Goal: Obtain resource: Download file/media

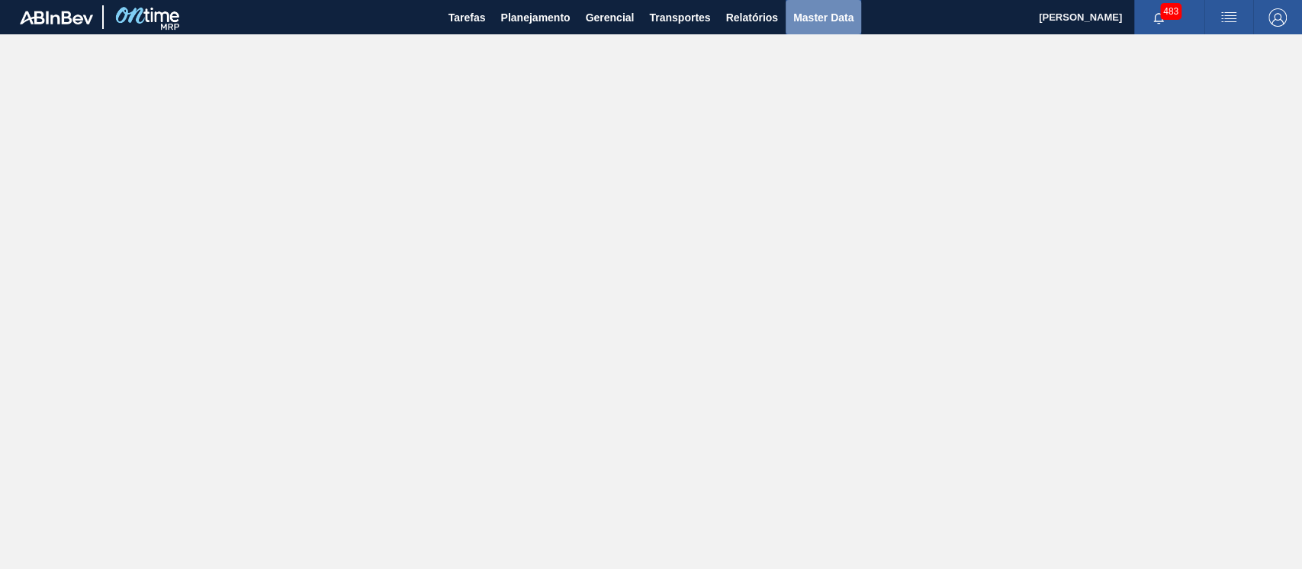
click at [828, 19] on span "Master Data" at bounding box center [823, 17] width 60 height 18
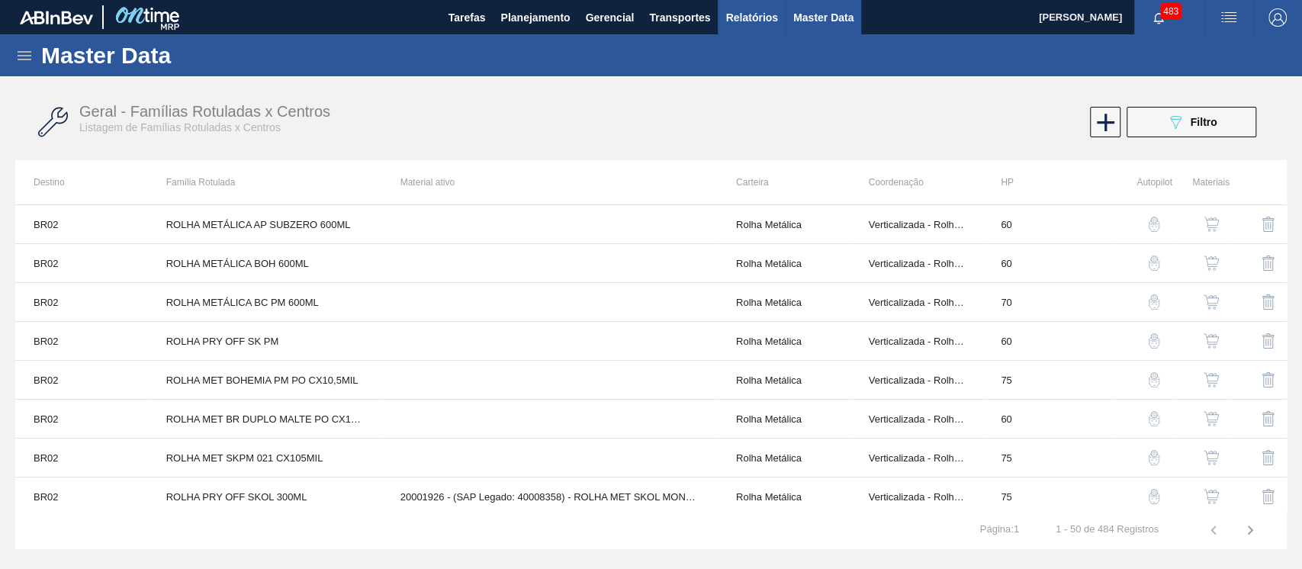
click at [756, 3] on button "Relatórios" at bounding box center [751, 17] width 67 height 34
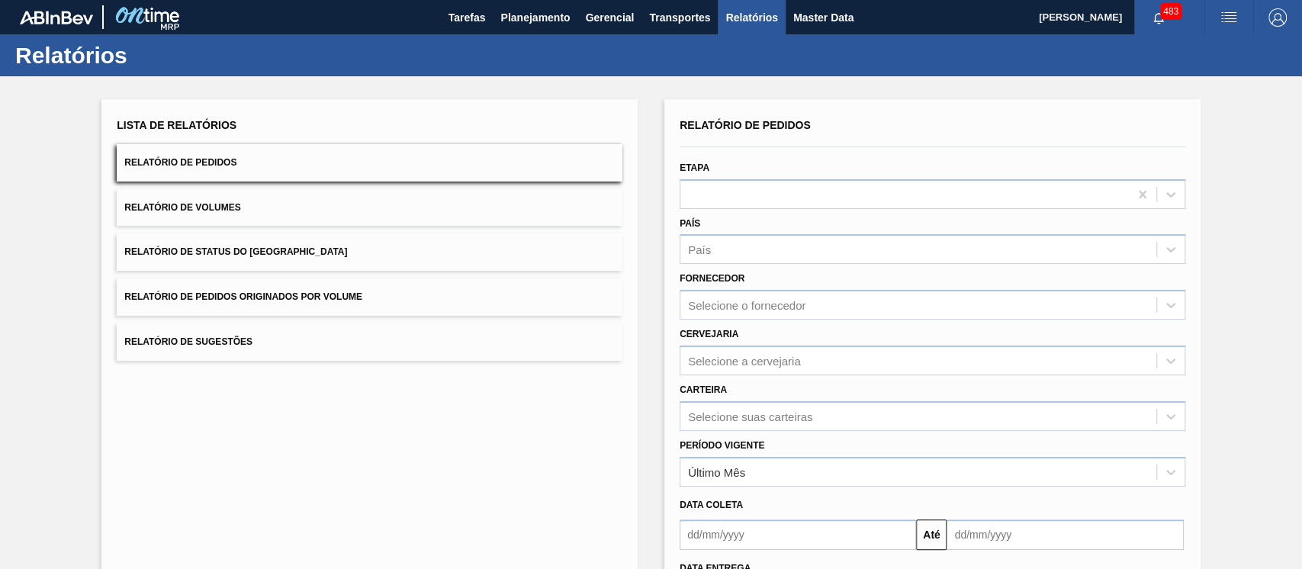
click at [219, 168] on span "Relatório de Pedidos" at bounding box center [180, 162] width 112 height 11
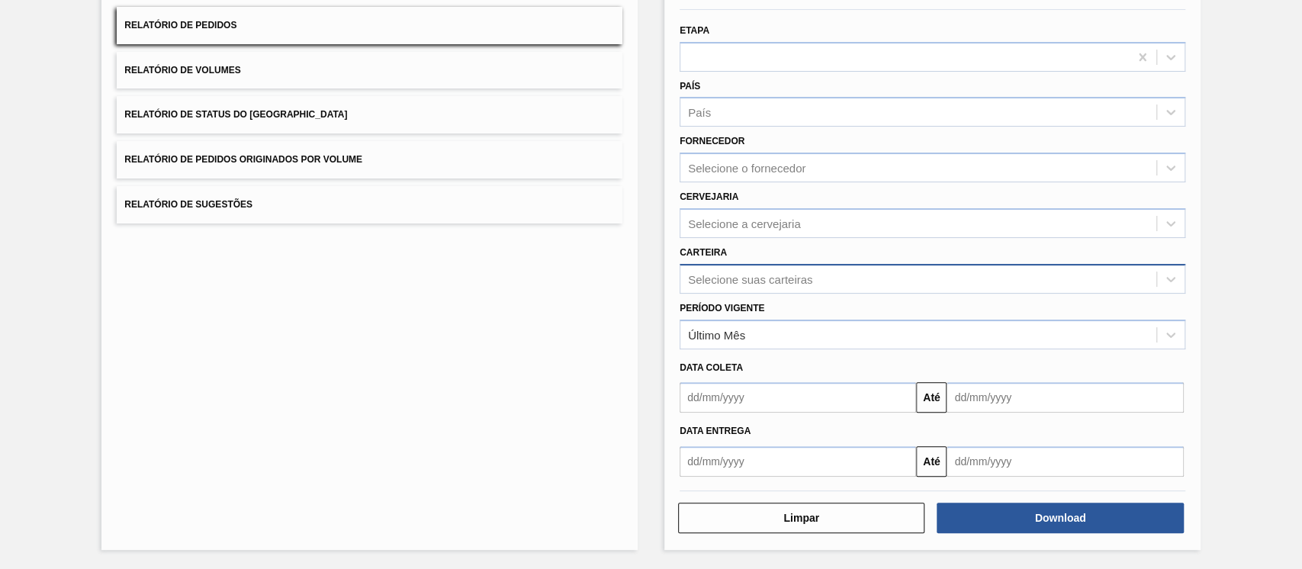
click at [916, 294] on div "Selecione suas carteiras" at bounding box center [933, 279] width 506 height 30
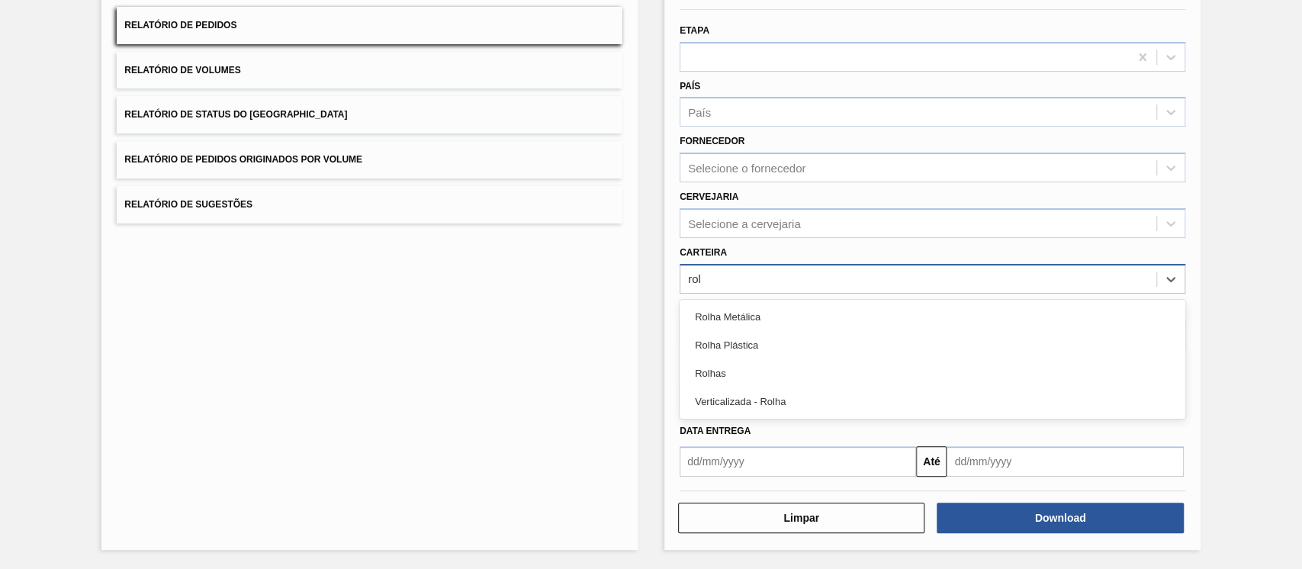
type input "rolh"
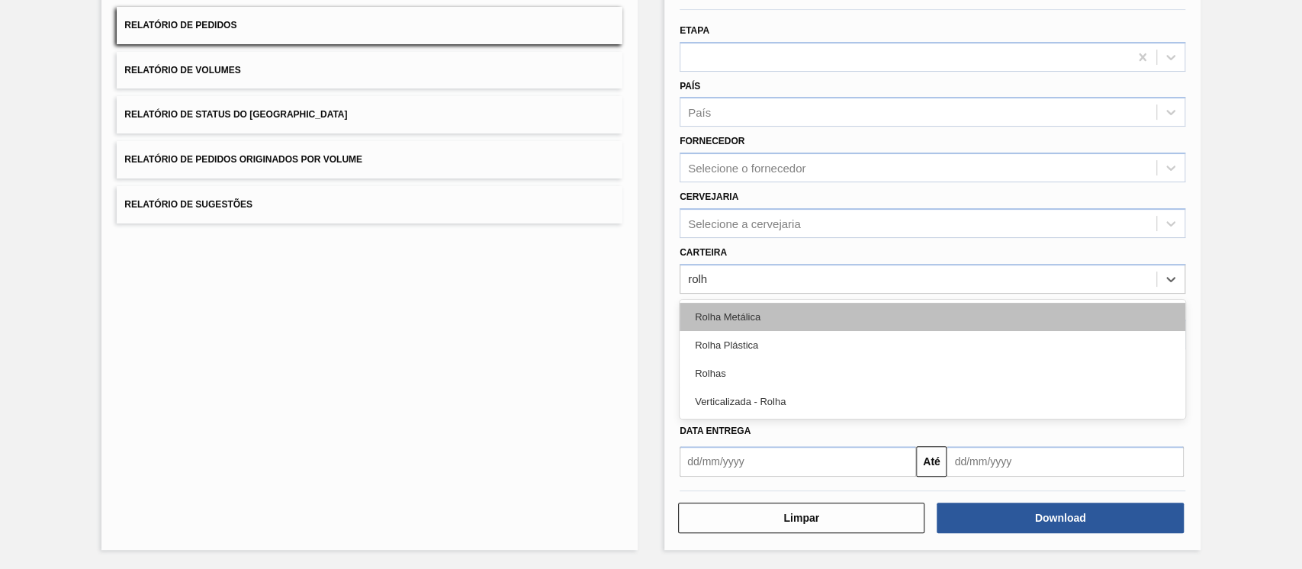
click at [806, 331] on div "Rolha Metálica" at bounding box center [933, 317] width 506 height 28
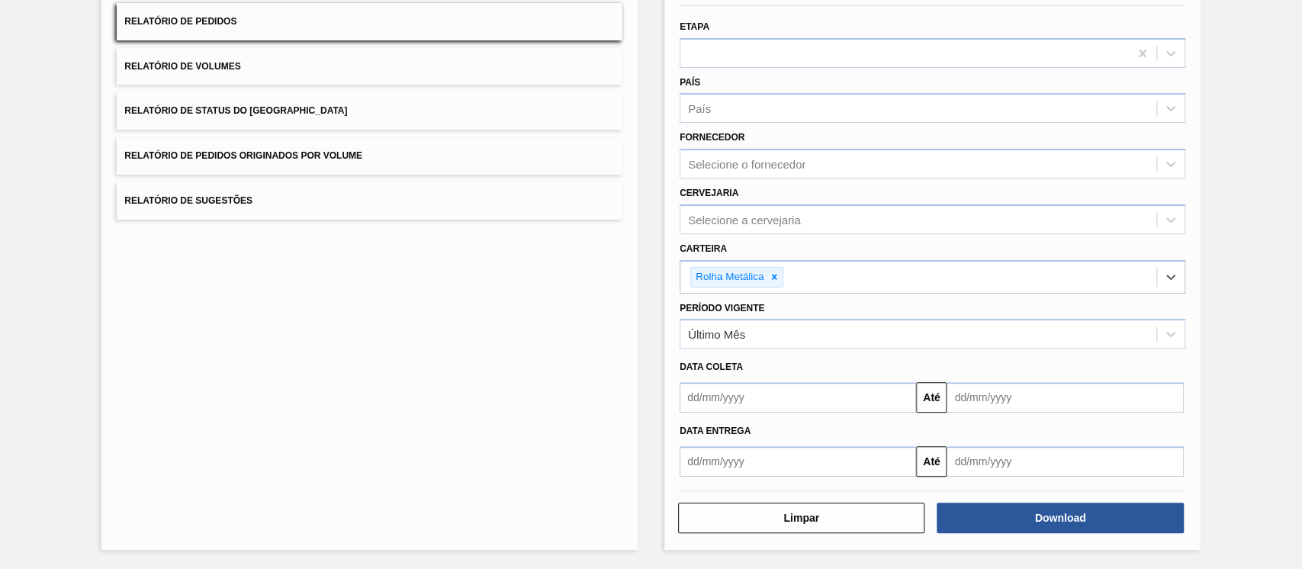
scroll to position [256, 0]
click at [802, 323] on div "Último Mês" at bounding box center [919, 334] width 476 height 22
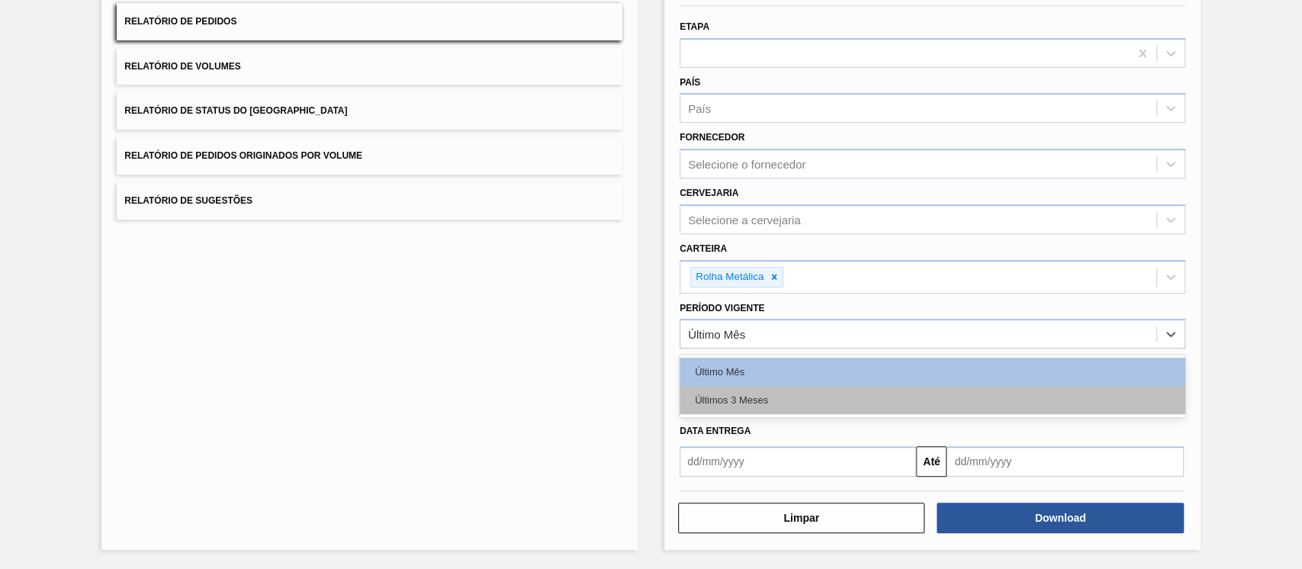
click at [742, 386] on div "Últimos 3 Meses" at bounding box center [933, 400] width 506 height 28
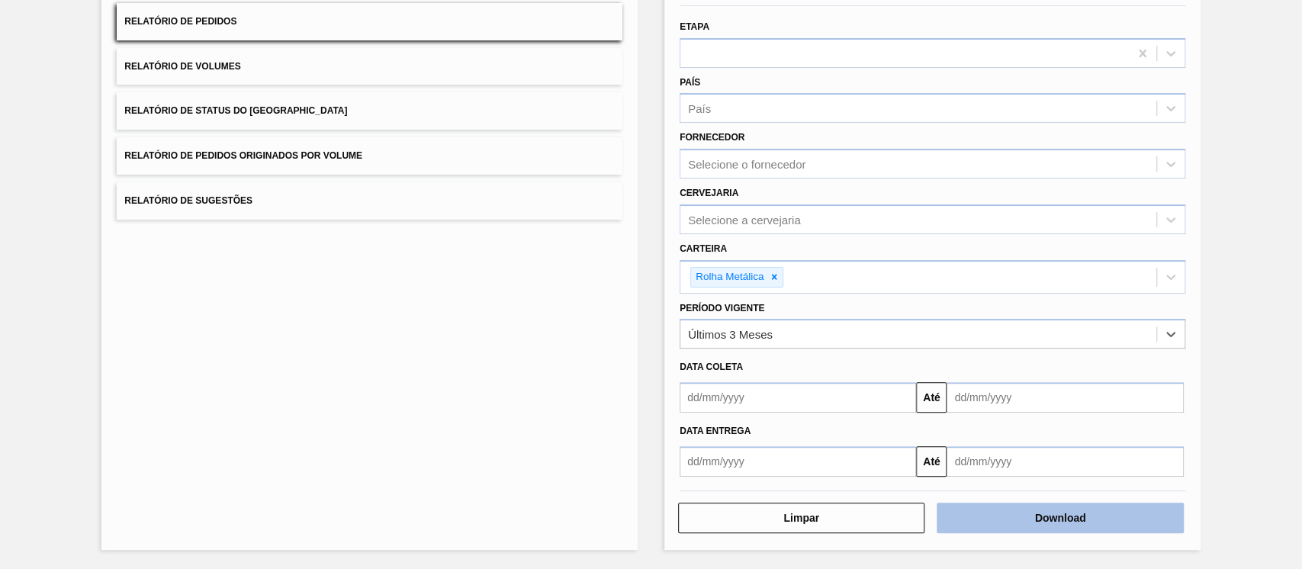
click at [1102, 516] on button "Download" at bounding box center [1060, 518] width 246 height 31
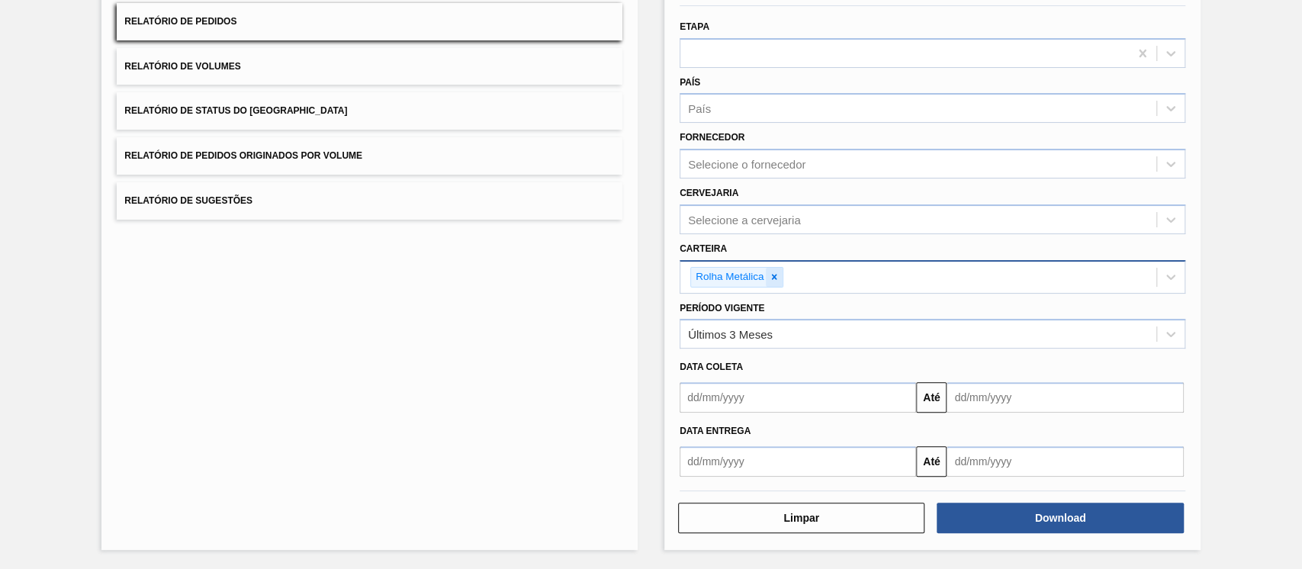
click at [769, 272] on icon at bounding box center [774, 277] width 11 height 11
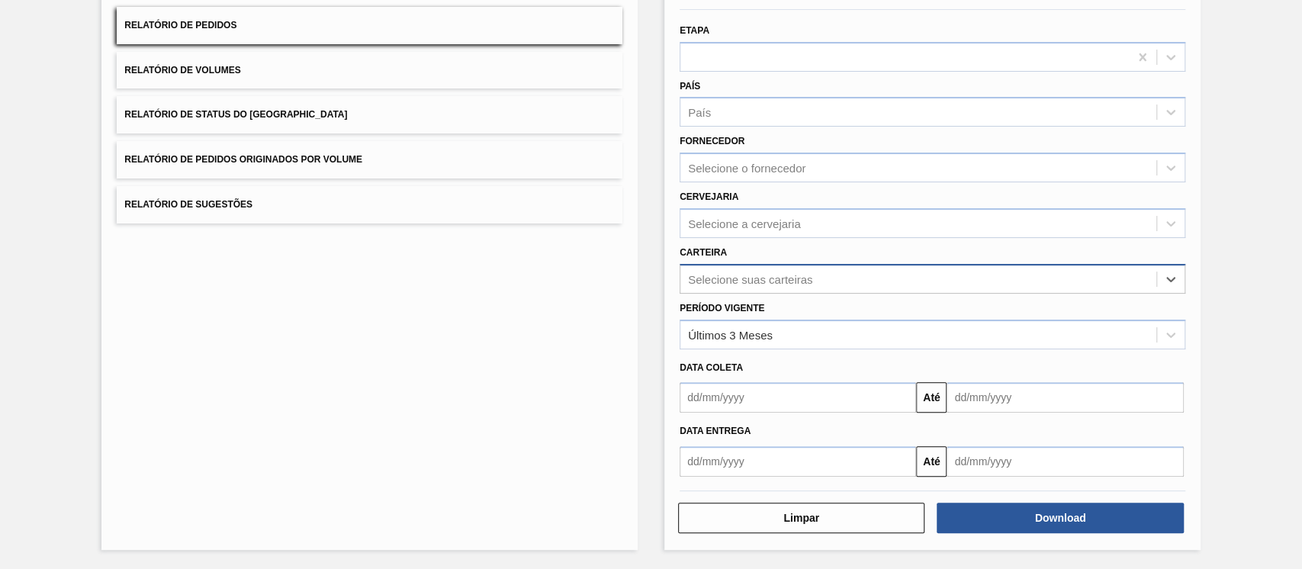
click at [769, 272] on div "Selecione suas carteiras" at bounding box center [750, 278] width 124 height 13
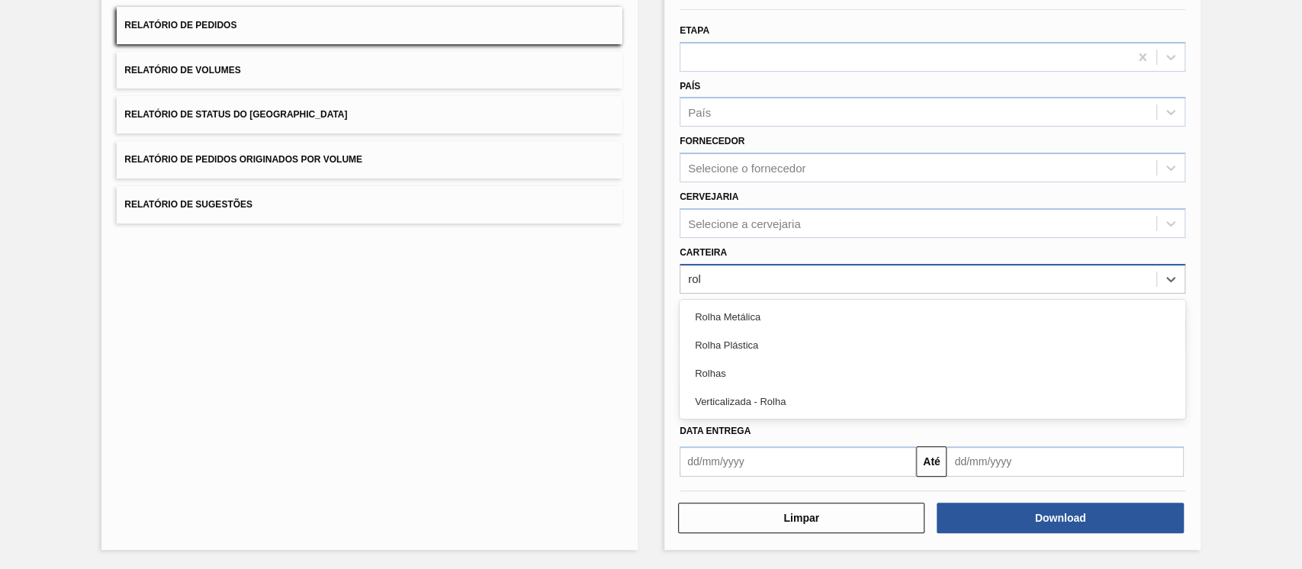
type input "rolh"
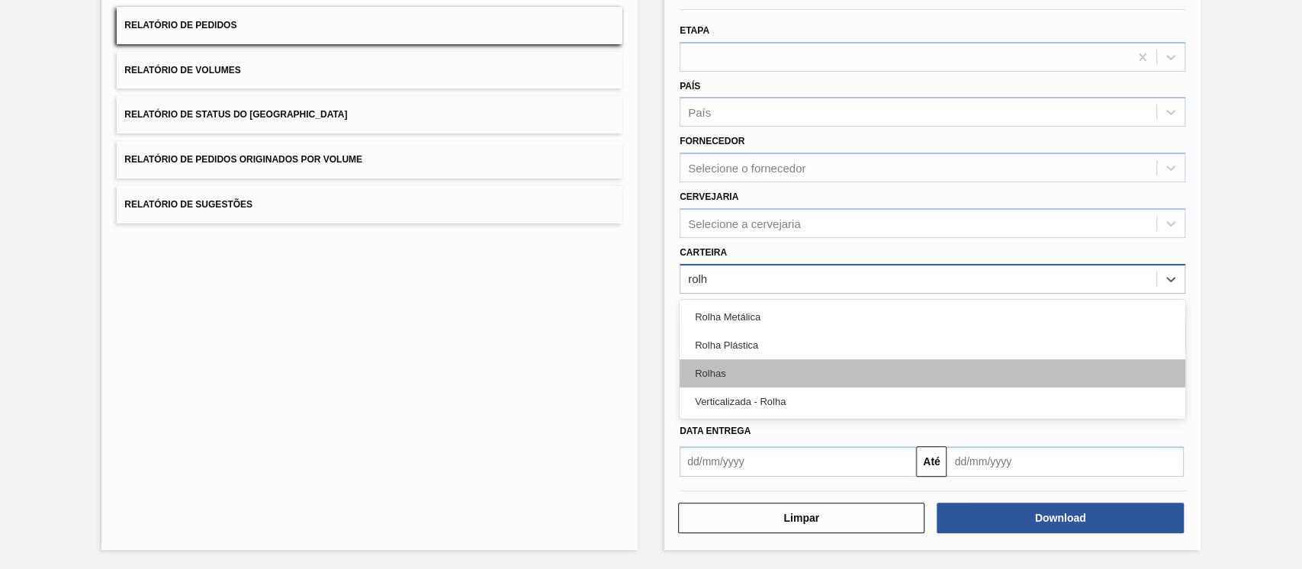
click at [729, 359] on div "Rolhas" at bounding box center [933, 373] width 506 height 28
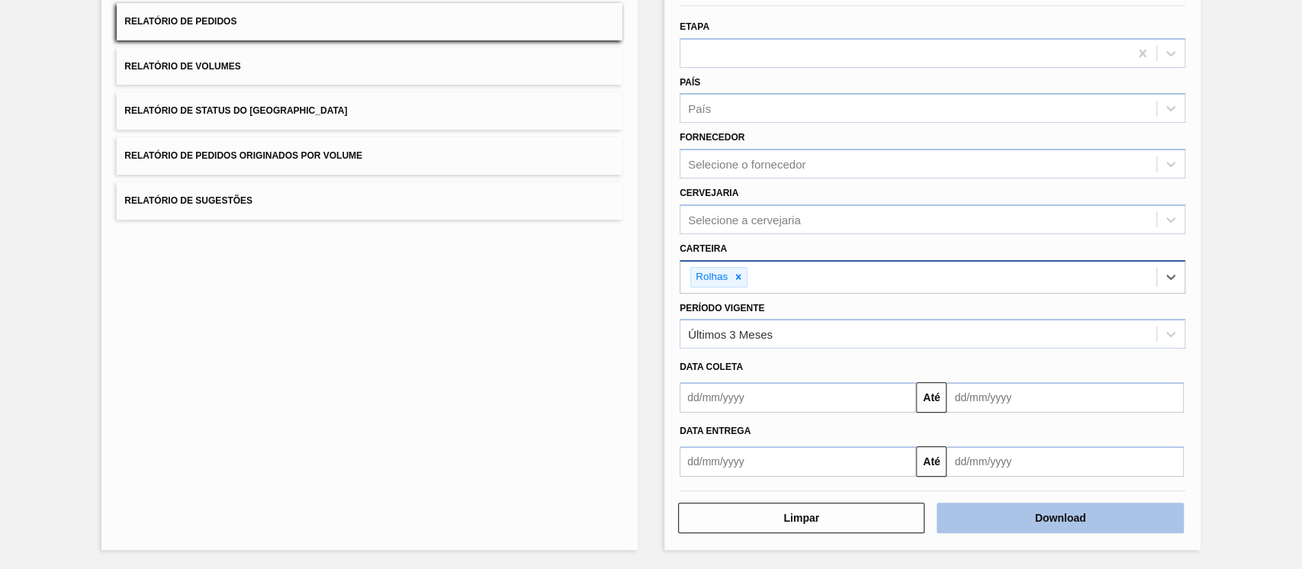
click at [1068, 523] on button "Download" at bounding box center [1060, 518] width 246 height 31
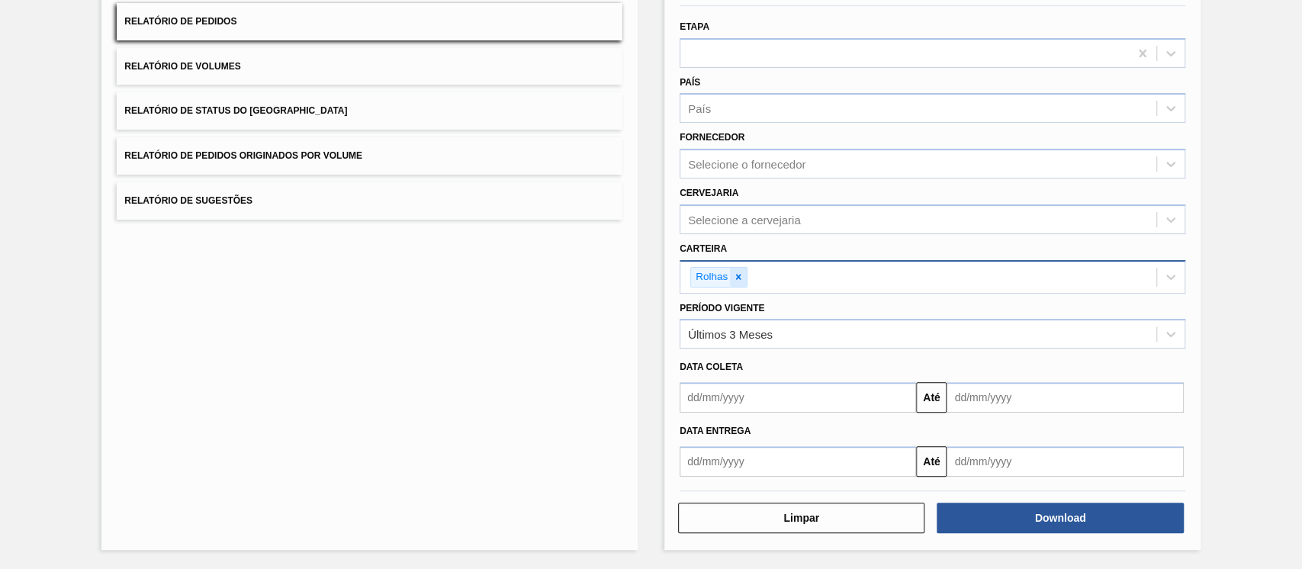
click at [737, 268] on div at bounding box center [738, 277] width 17 height 19
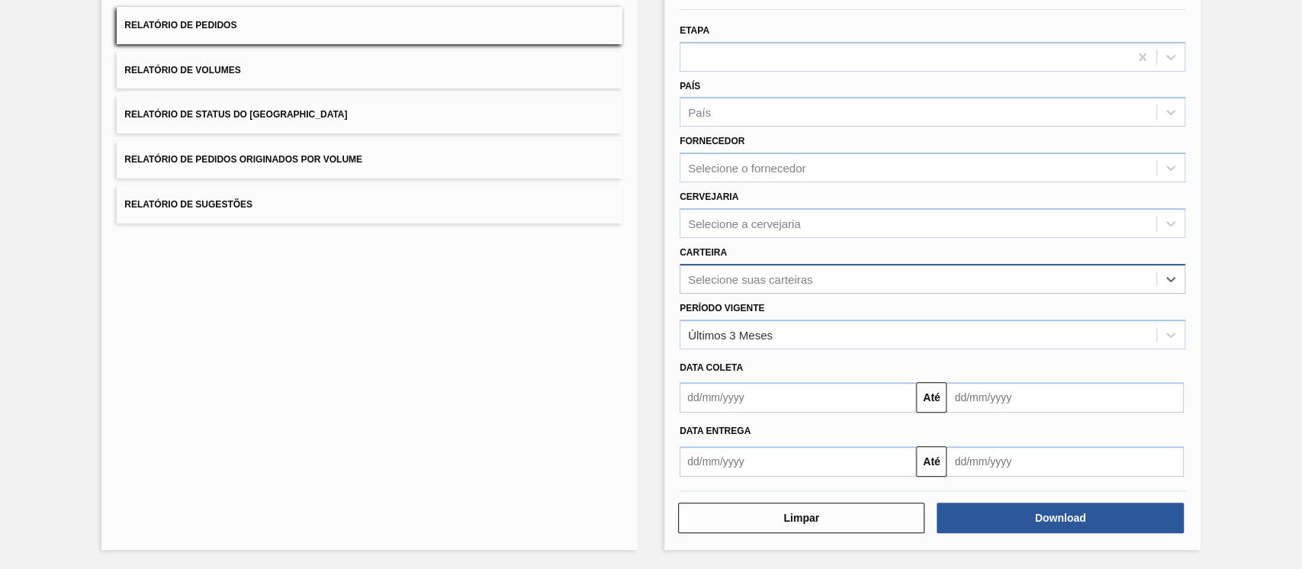
scroll to position [253, 0]
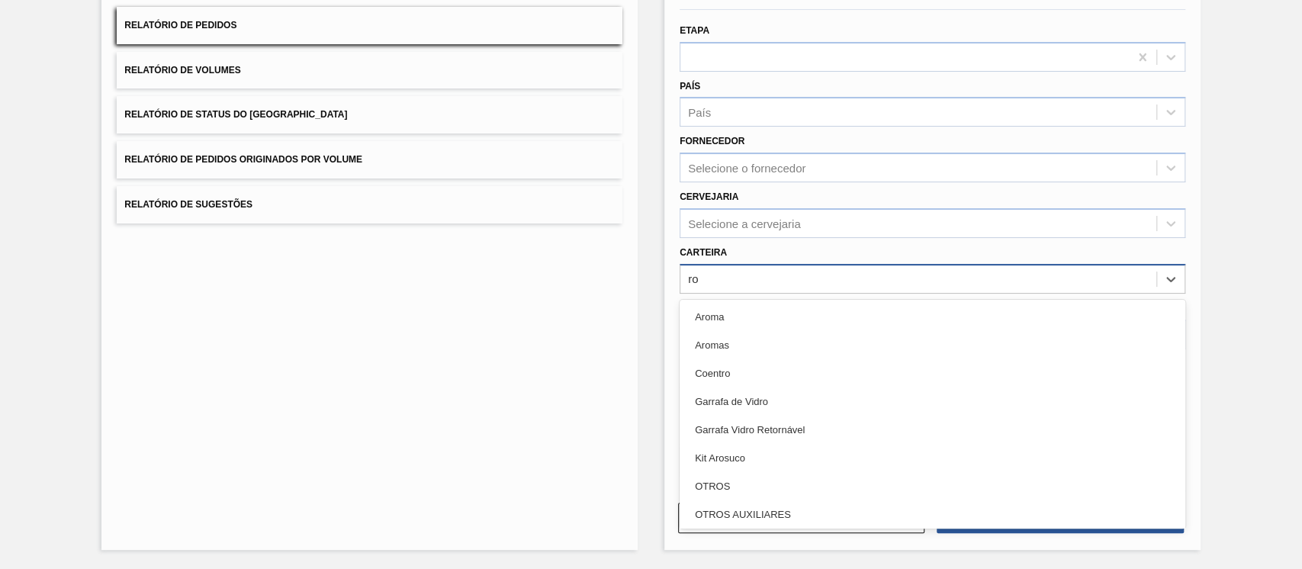
type input "rol"
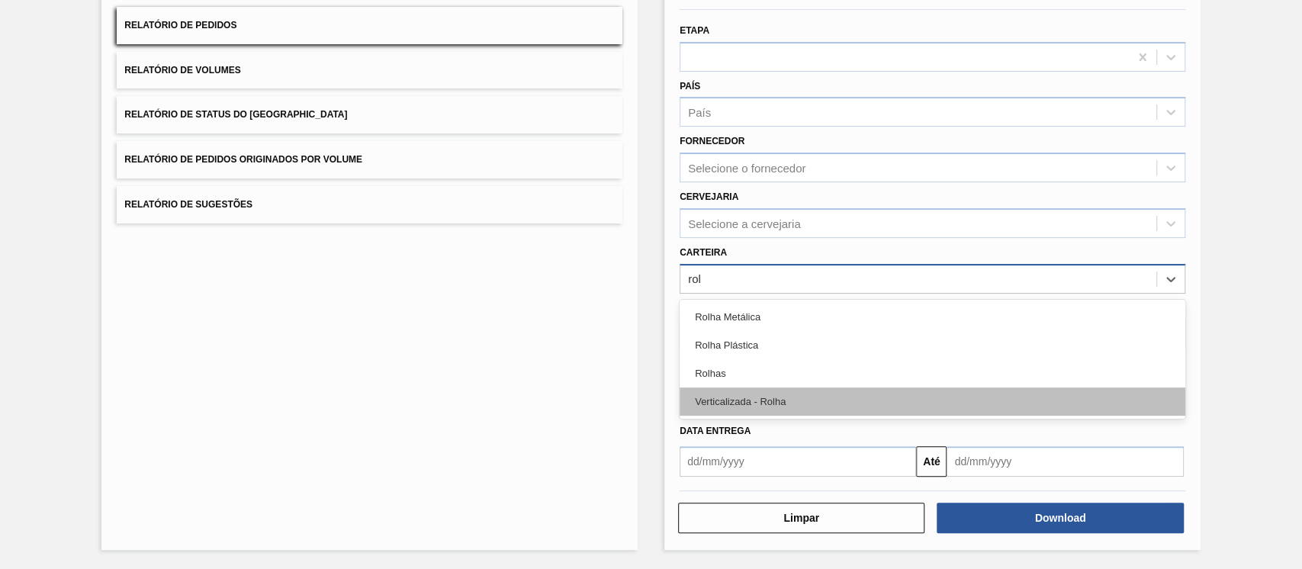
click at [755, 388] on div "Verticalizada - Rolha" at bounding box center [933, 402] width 506 height 28
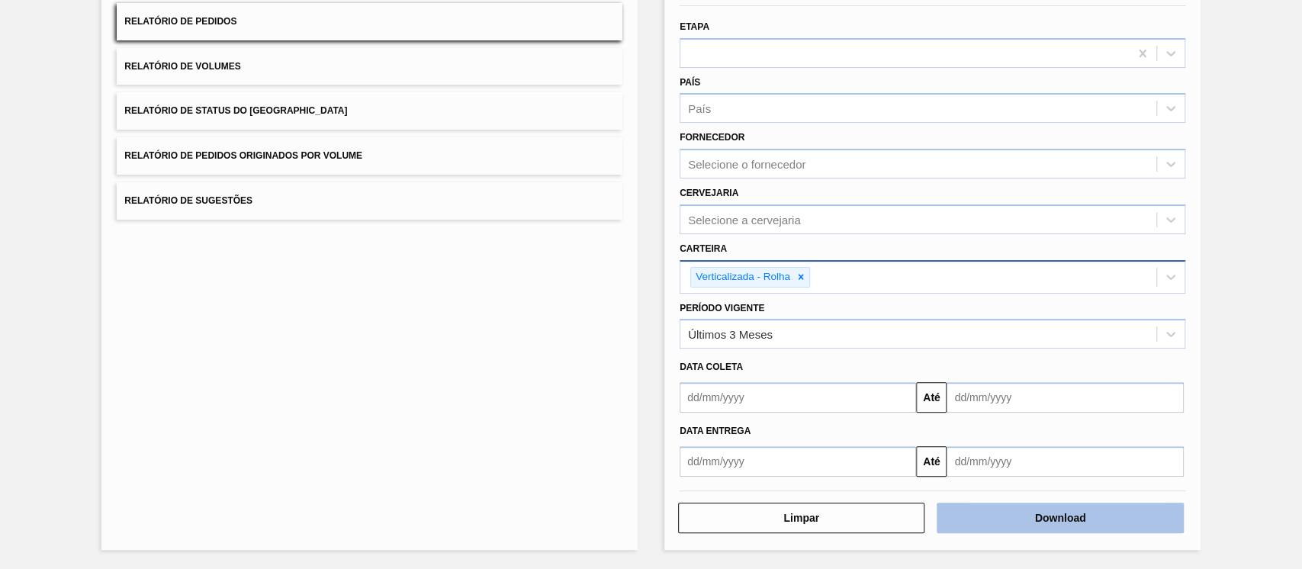
click at [1038, 513] on button "Download" at bounding box center [1060, 518] width 246 height 31
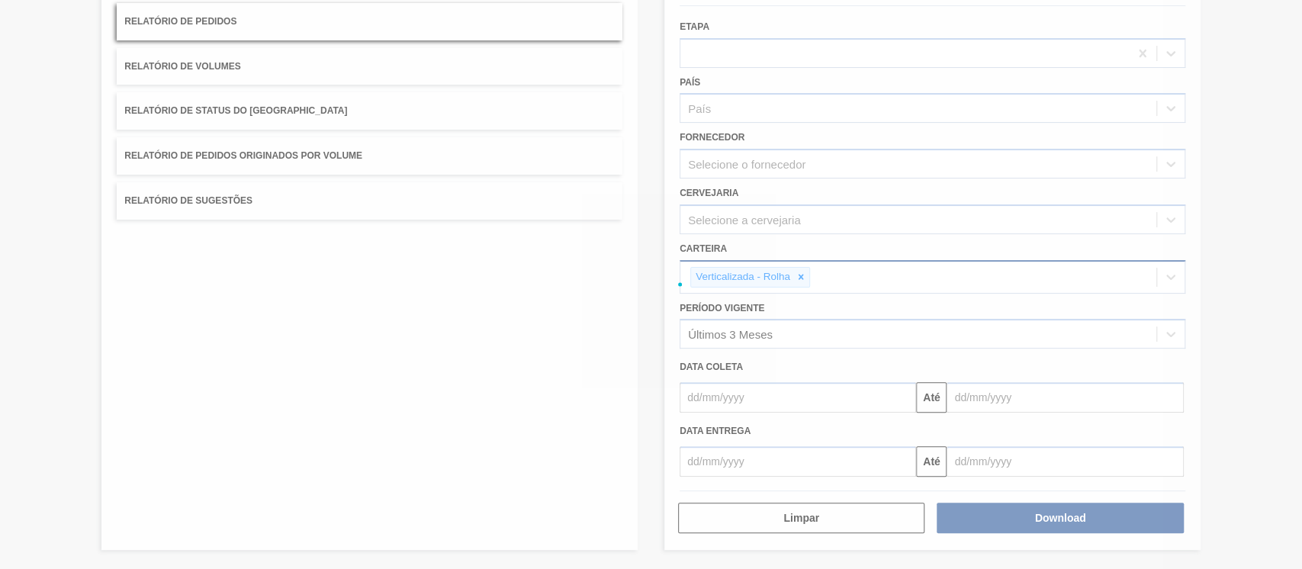
click at [1035, 501] on div at bounding box center [651, 284] width 1302 height 569
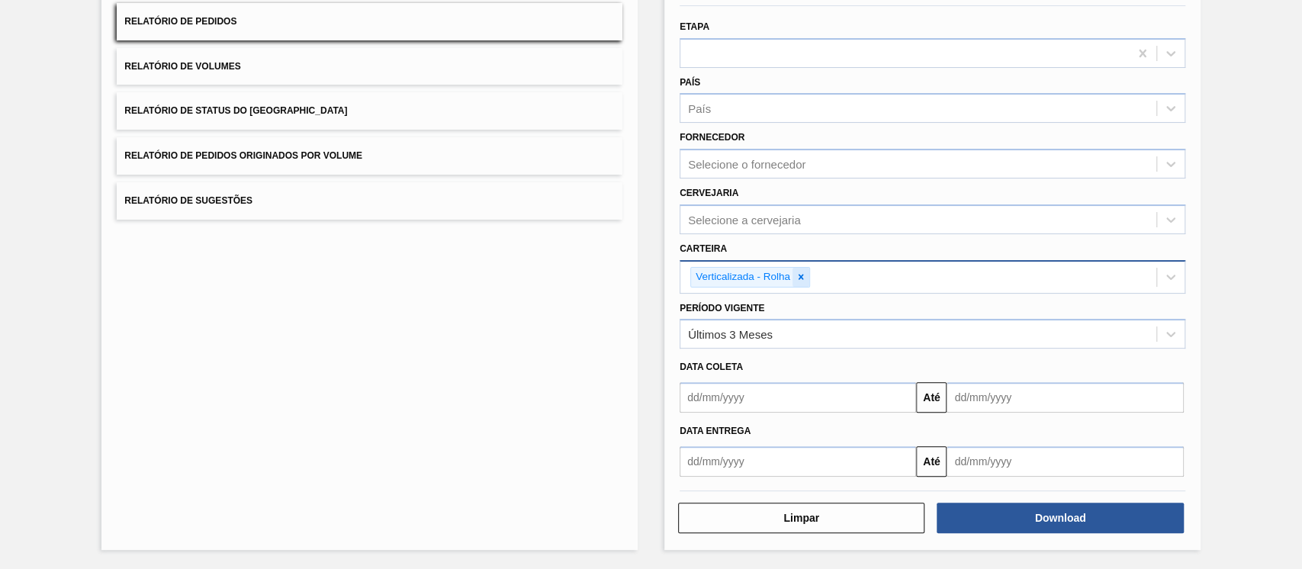
click at [796, 272] on icon at bounding box center [801, 277] width 11 height 11
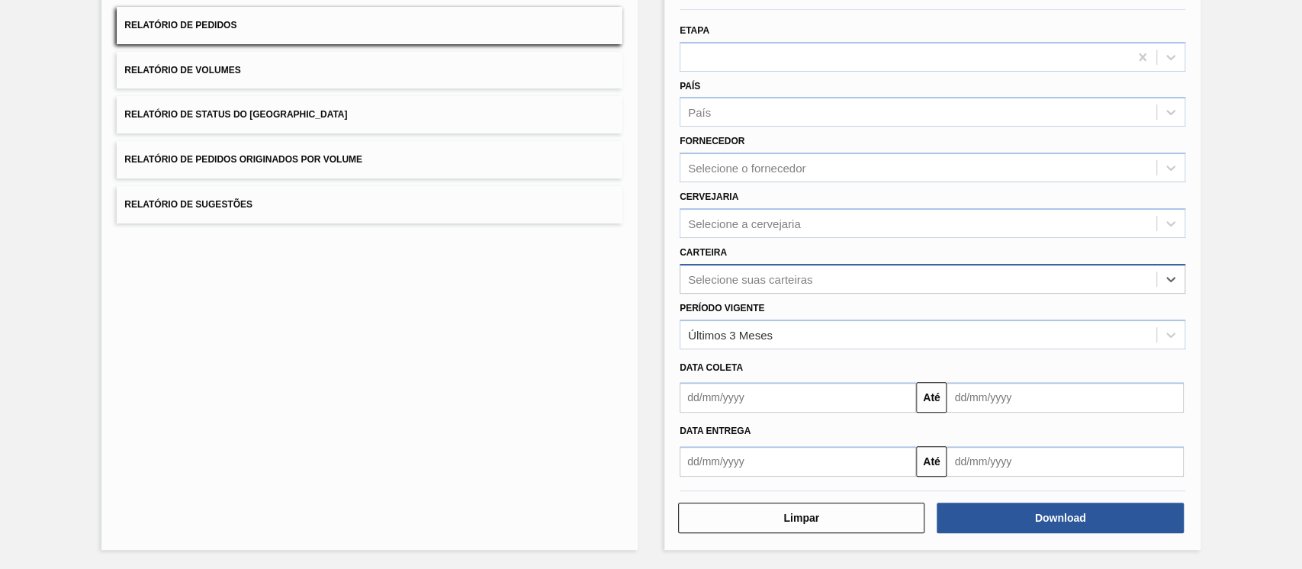
scroll to position [253, 0]
click at [293, 96] on button "Relatório de Status do [GEOGRAPHIC_DATA]" at bounding box center [370, 114] width 506 height 37
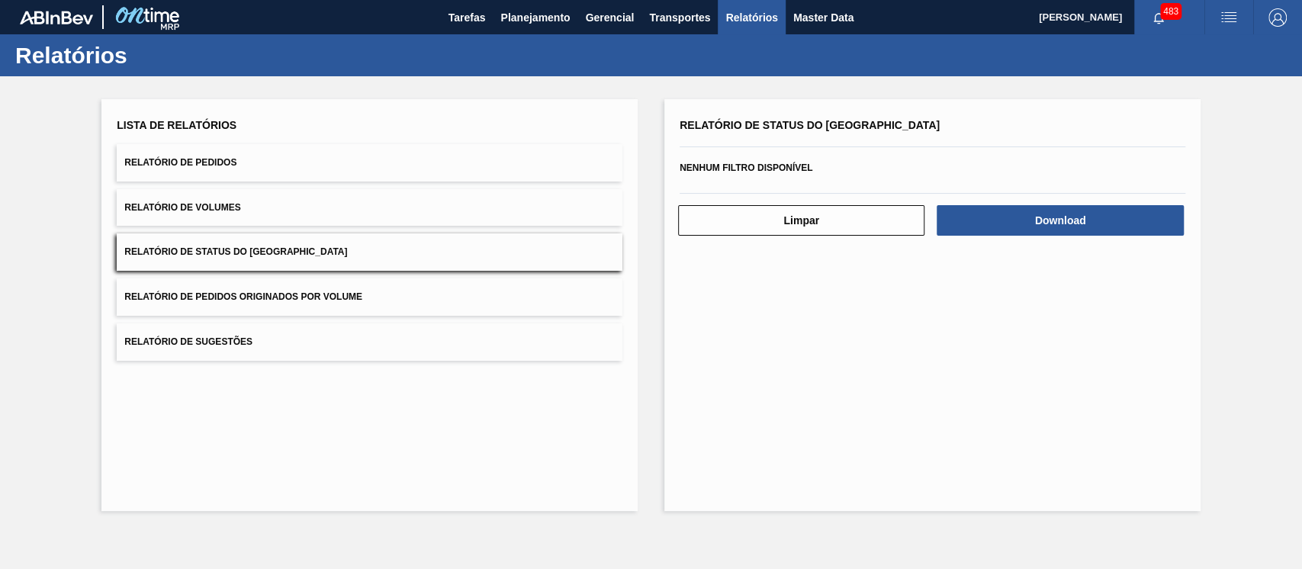
click at [384, 271] on button "Relatório de Status do [GEOGRAPHIC_DATA]" at bounding box center [370, 251] width 506 height 37
click at [823, 234] on button "Limpar" at bounding box center [801, 220] width 246 height 31
click at [271, 302] on span "Relatório de Pedidos Originados por Volume" at bounding box center [243, 296] width 238 height 11
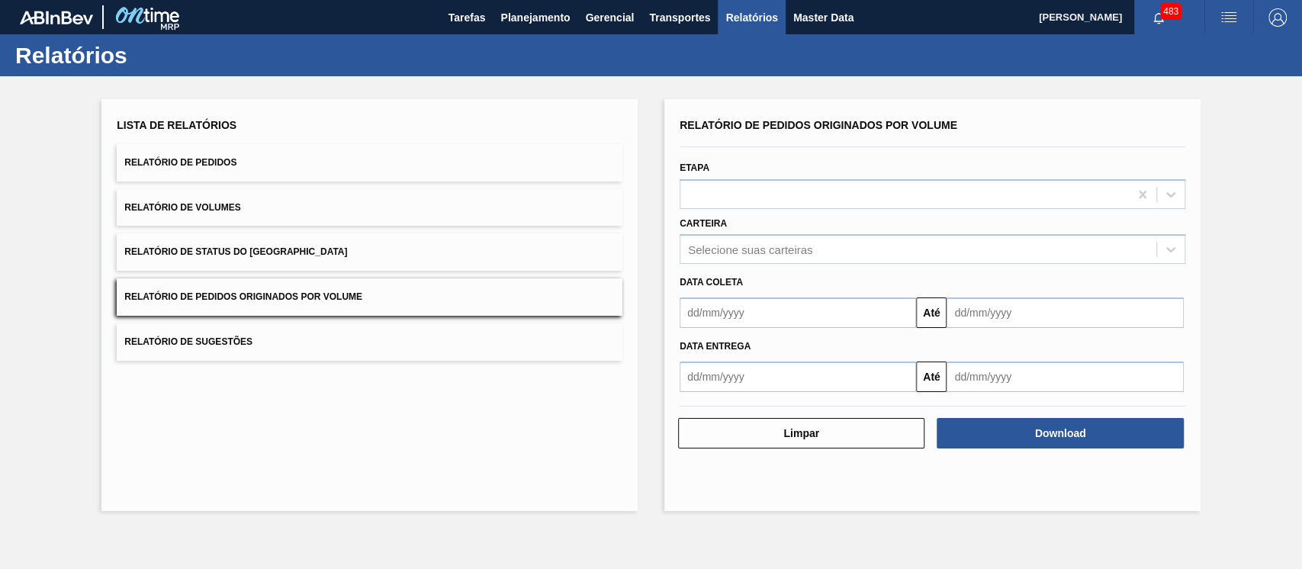
click at [257, 361] on button "Relatório de Sugestões" at bounding box center [370, 341] width 506 height 37
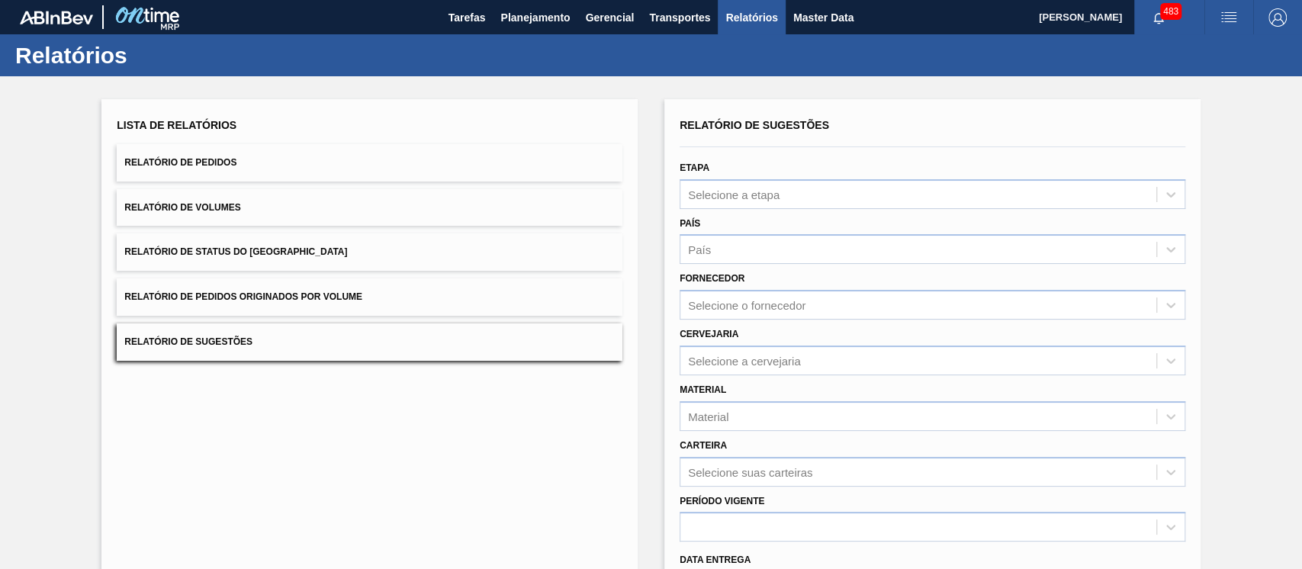
click at [298, 182] on button "Relatório de Pedidos" at bounding box center [370, 162] width 506 height 37
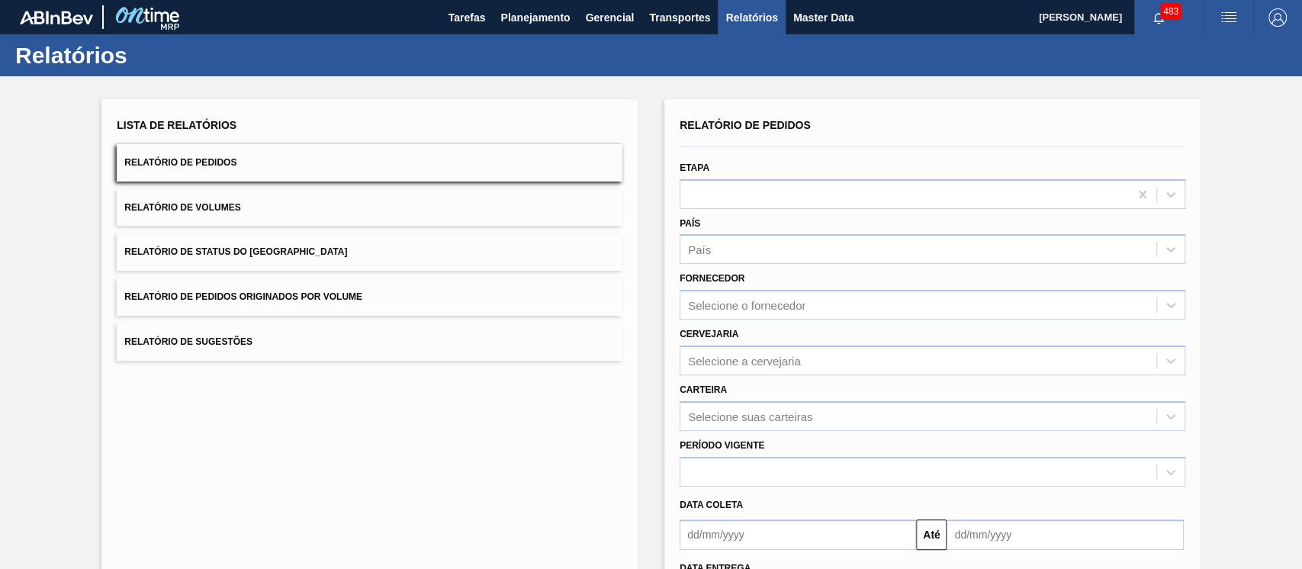
click at [257, 271] on button "Relatório de Status do [GEOGRAPHIC_DATA]" at bounding box center [370, 251] width 506 height 37
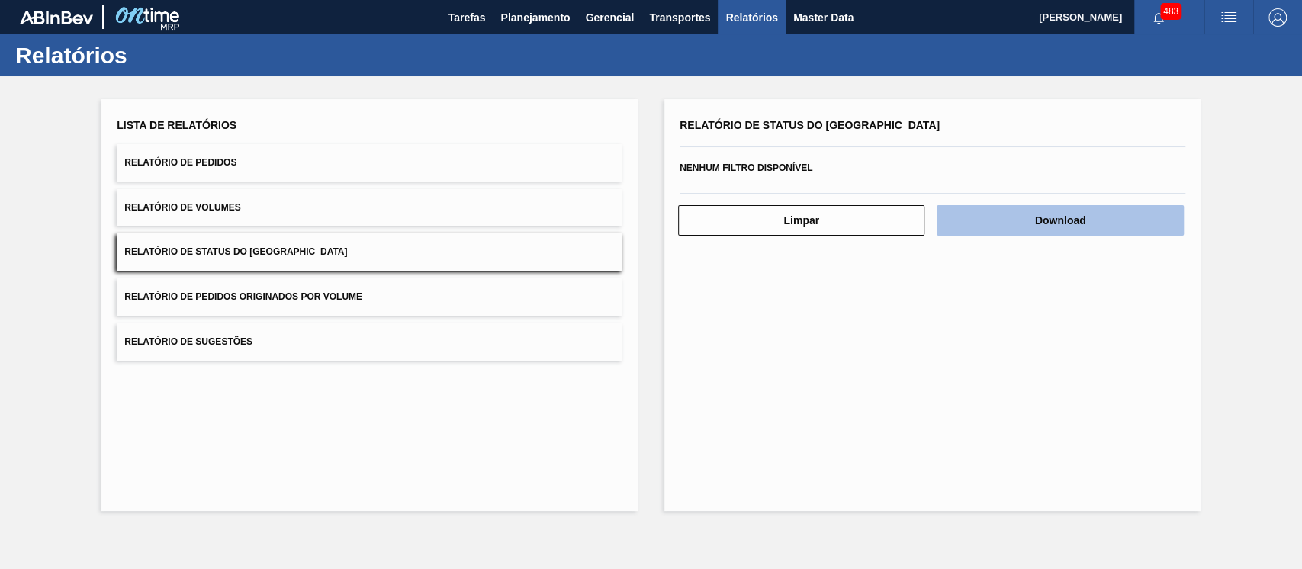
click at [1068, 235] on button "Download" at bounding box center [1060, 220] width 246 height 31
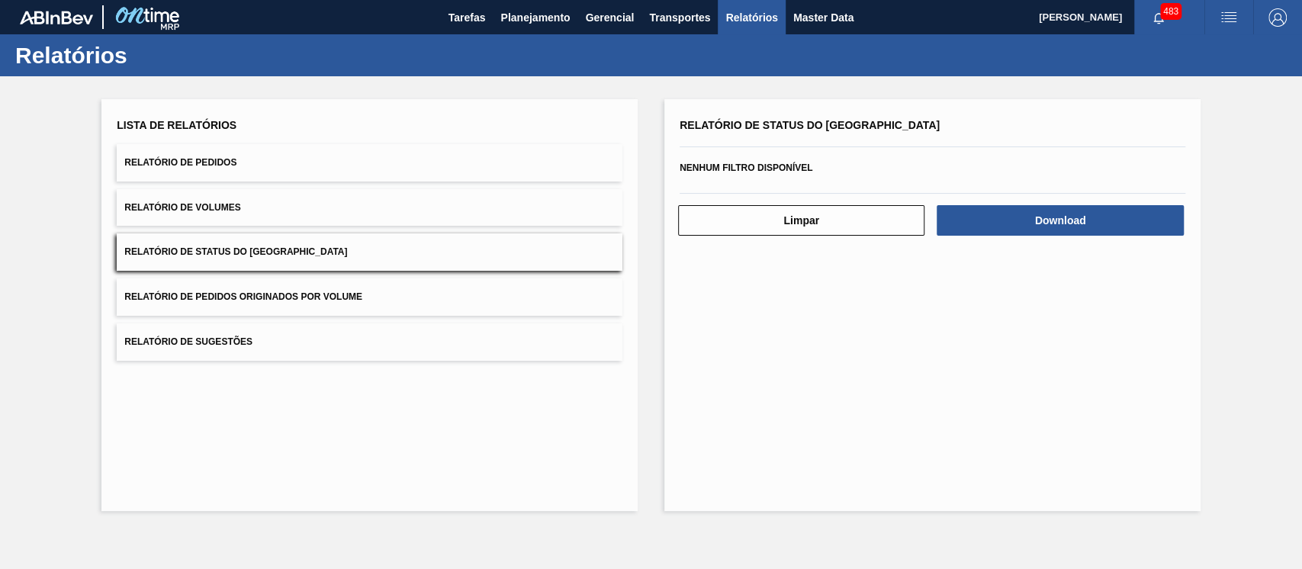
click at [237, 352] on button "Relatório de Sugestões" at bounding box center [370, 341] width 506 height 37
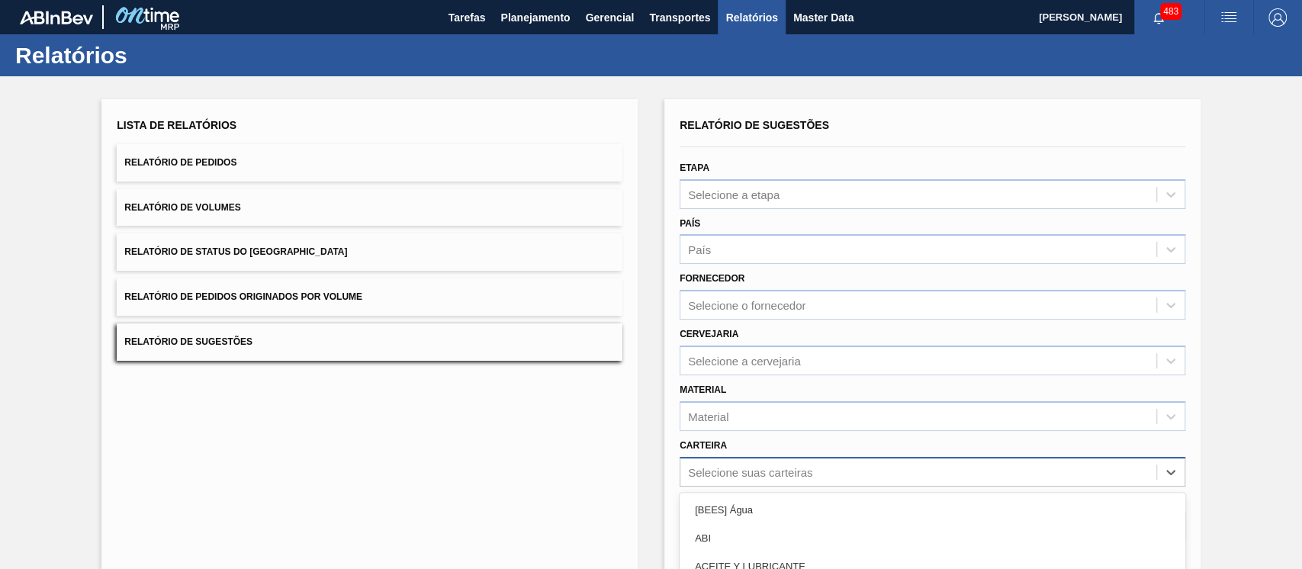
click at [777, 487] on div "option ADHESIVO focused, 7 of 101. 101 results available. Use Up and Down to ch…" at bounding box center [933, 472] width 506 height 30
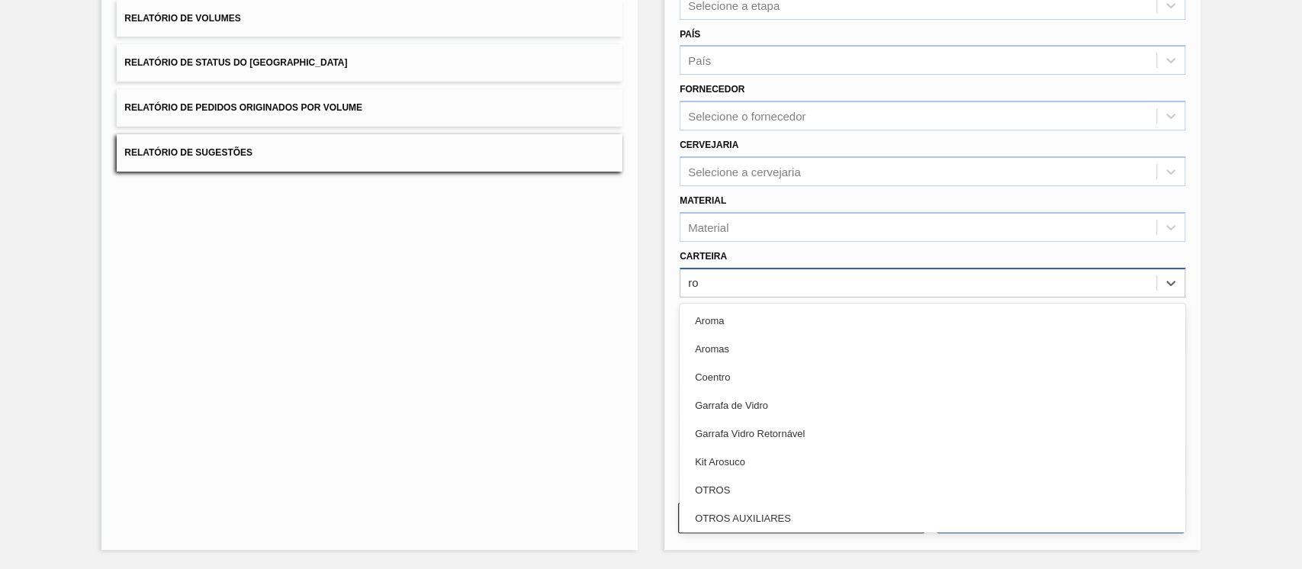
type input "rol"
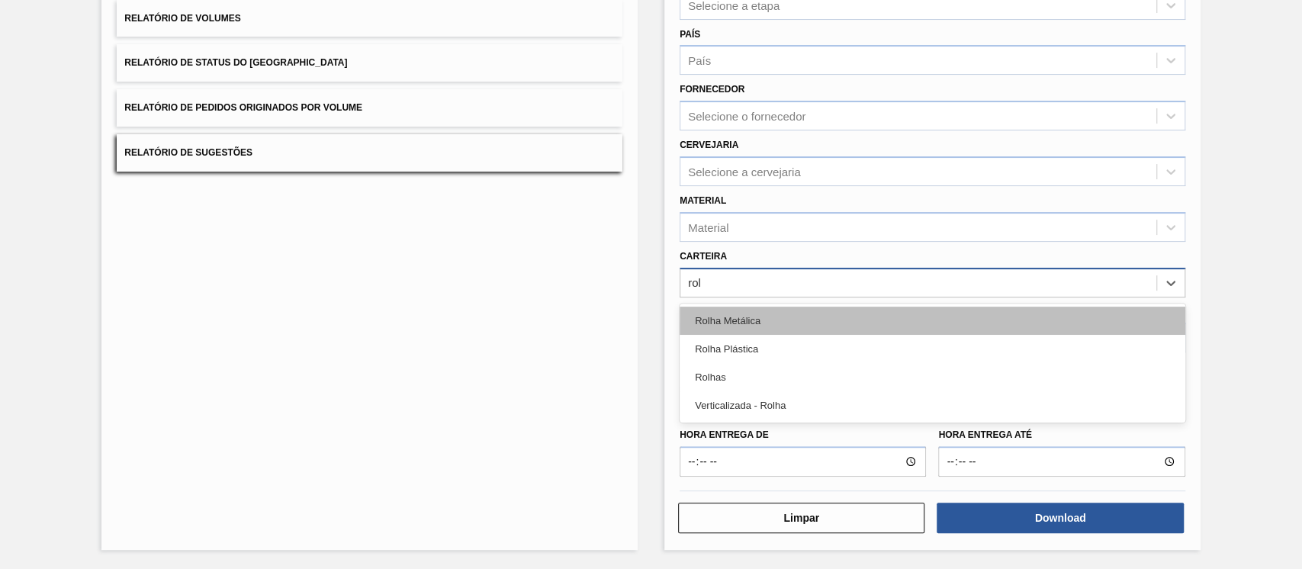
click at [738, 335] on div "Rolha Metálica" at bounding box center [933, 321] width 506 height 28
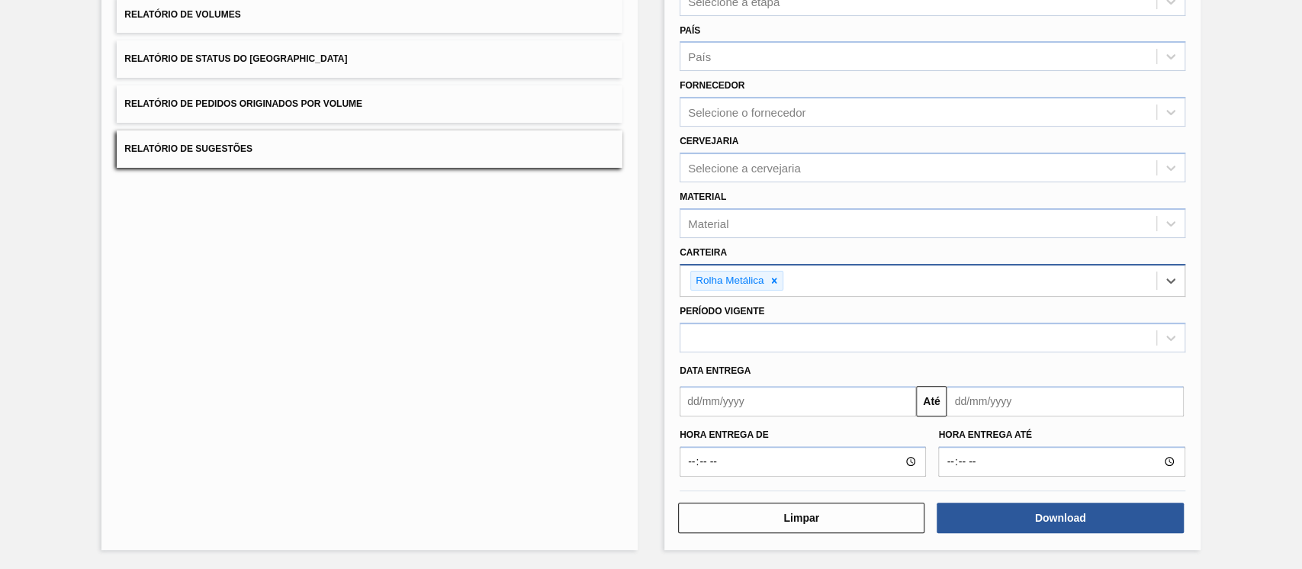
scroll to position [282, 0]
click at [940, 327] on div at bounding box center [919, 338] width 476 height 22
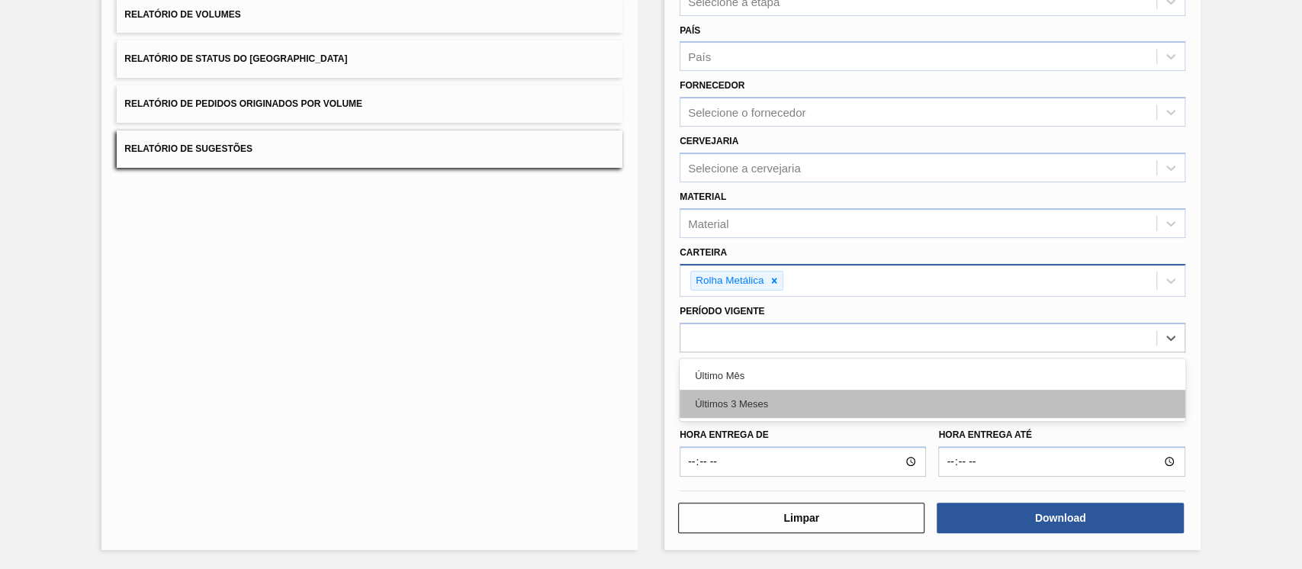
click at [758, 390] on div "Últimos 3 Meses" at bounding box center [933, 404] width 506 height 28
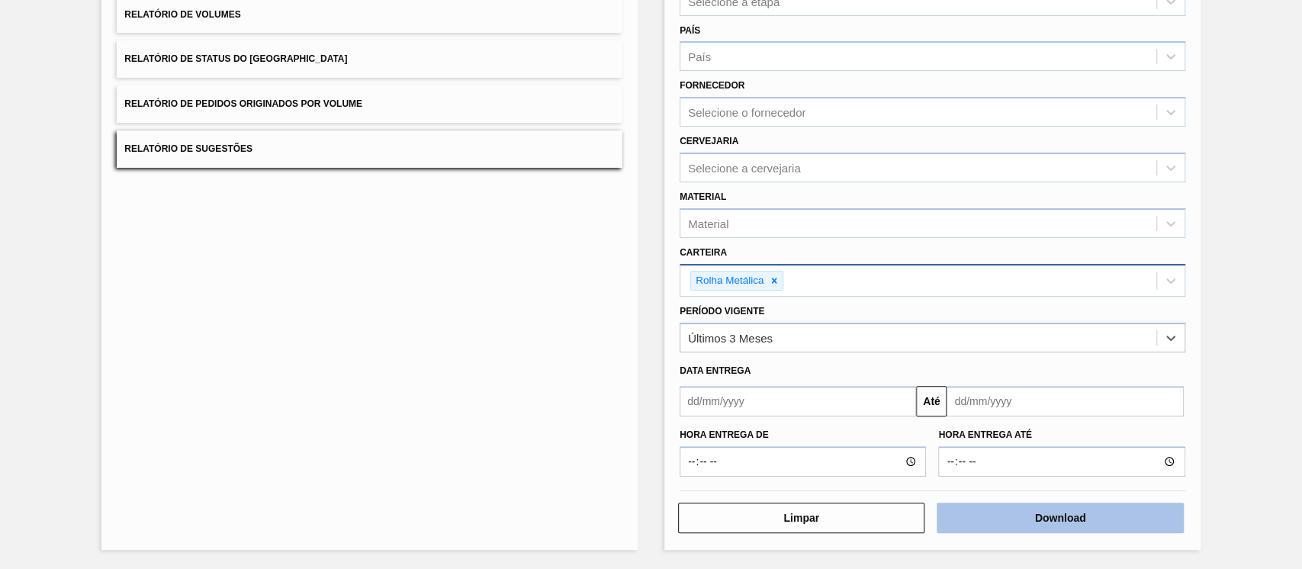
click at [1046, 510] on button "Download" at bounding box center [1060, 518] width 246 height 31
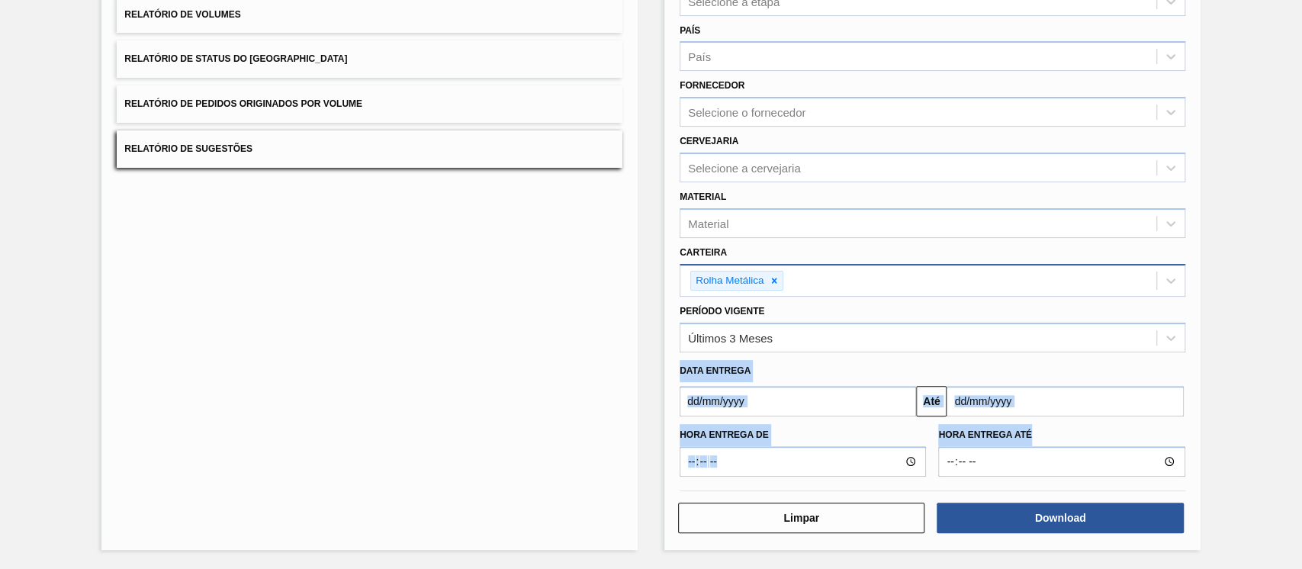
drag, startPoint x: 1295, startPoint y: 415, endPoint x: 1301, endPoint y: 237, distance: 178.6
click at [1301, 237] on main "Tarefas Planejamento Gerencial Transportes Relatórios Master Data Kauane [PERSO…" at bounding box center [651, 284] width 1302 height 569
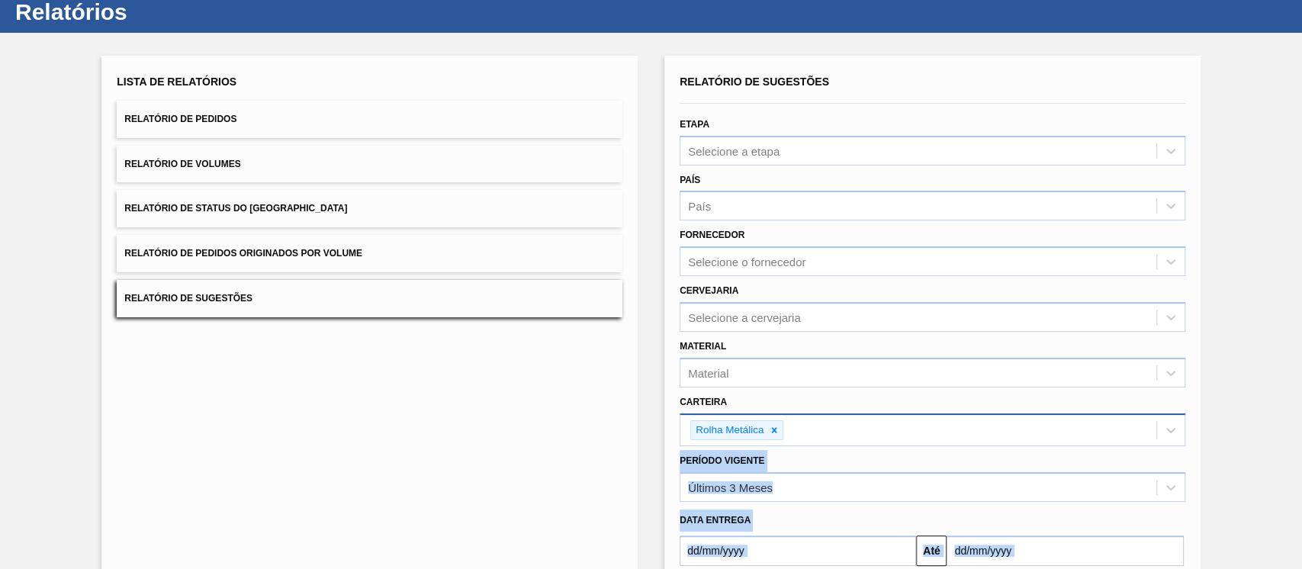
scroll to position [0, 0]
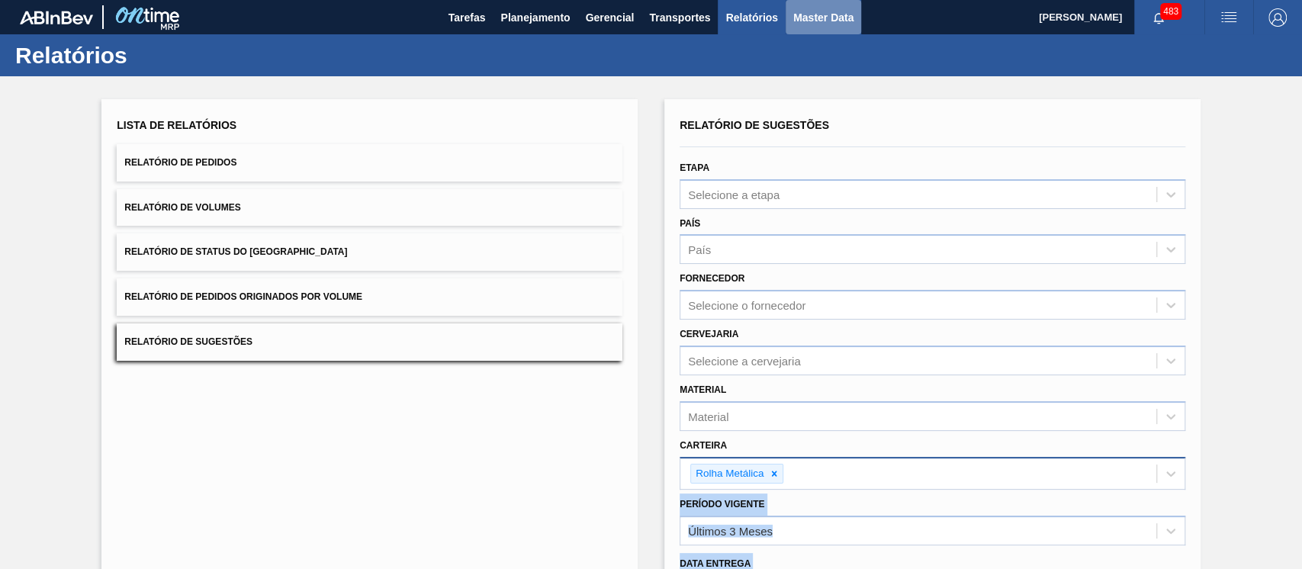
click at [816, 8] on span "Master Data" at bounding box center [823, 17] width 60 height 18
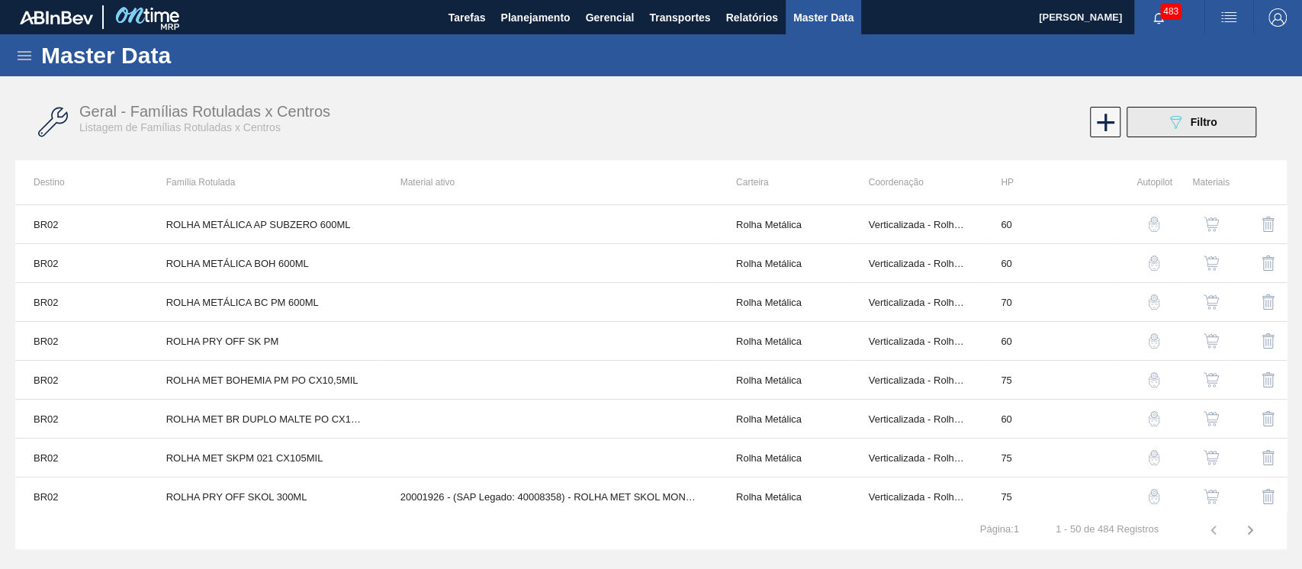
click at [1180, 121] on icon "089F7B8B-B2A5-4AFE-B5C0-19BA573D28AC" at bounding box center [1176, 122] width 18 height 18
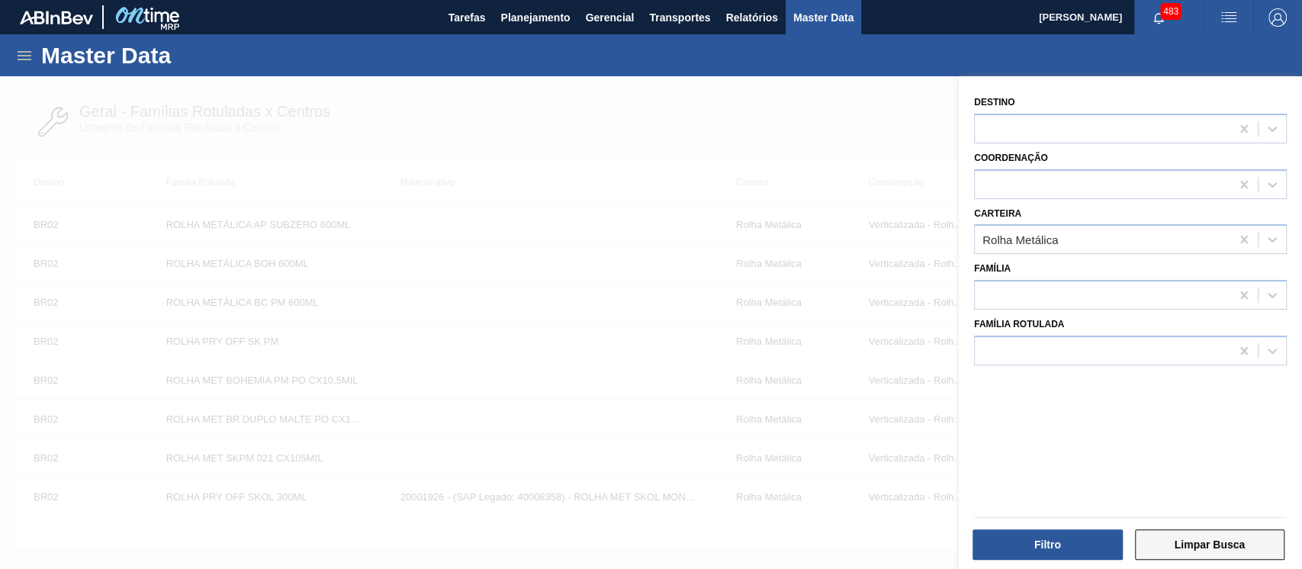
drag, startPoint x: 1221, startPoint y: 528, endPoint x: 1220, endPoint y: 544, distance: 16.0
click at [1220, 544] on button "Limpar Busca" at bounding box center [1210, 544] width 150 height 31
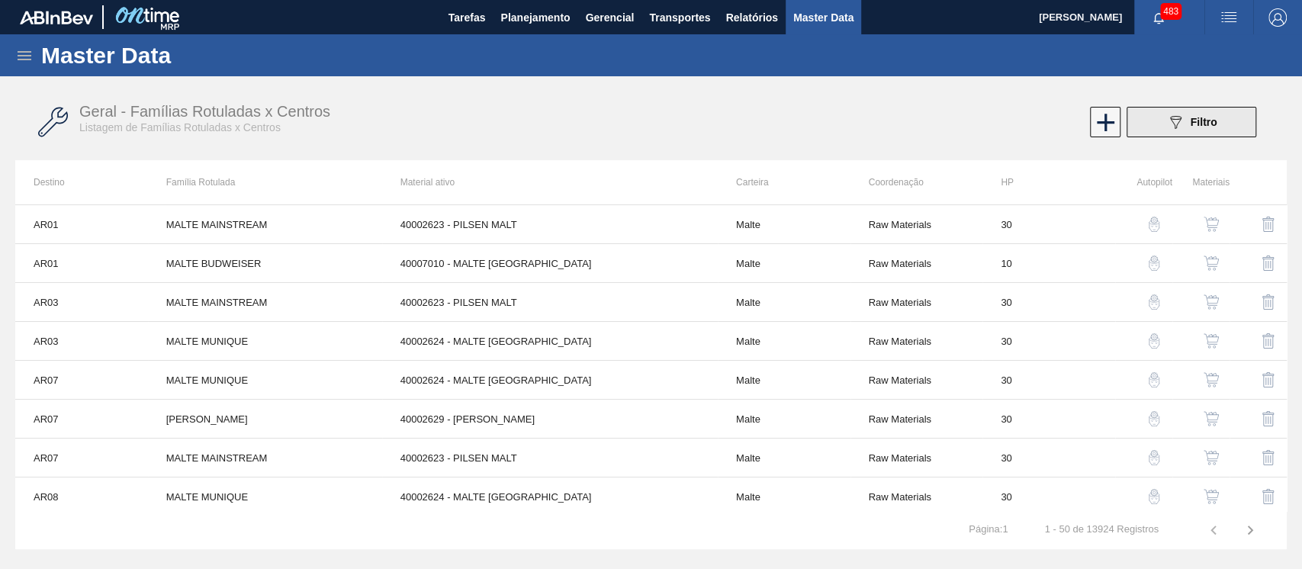
click at [1183, 133] on button "089F7B8B-B2A5-4AFE-B5C0-19BA573D28AC Filtro" at bounding box center [1192, 122] width 130 height 31
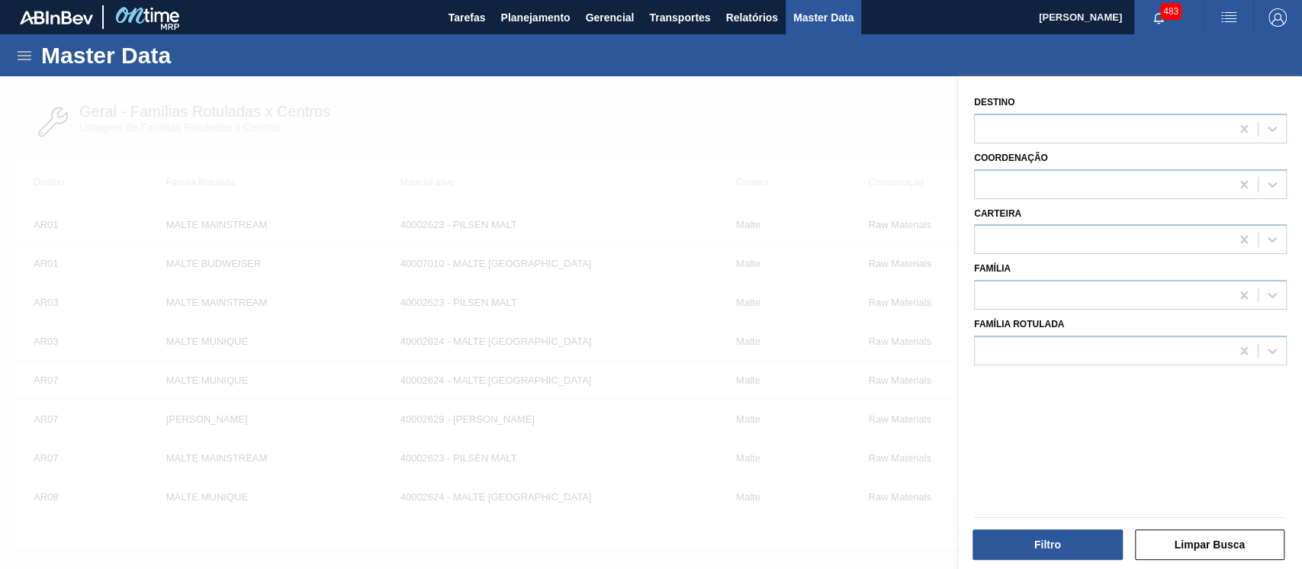
click at [1038, 271] on div "Família" at bounding box center [1130, 282] width 325 height 56
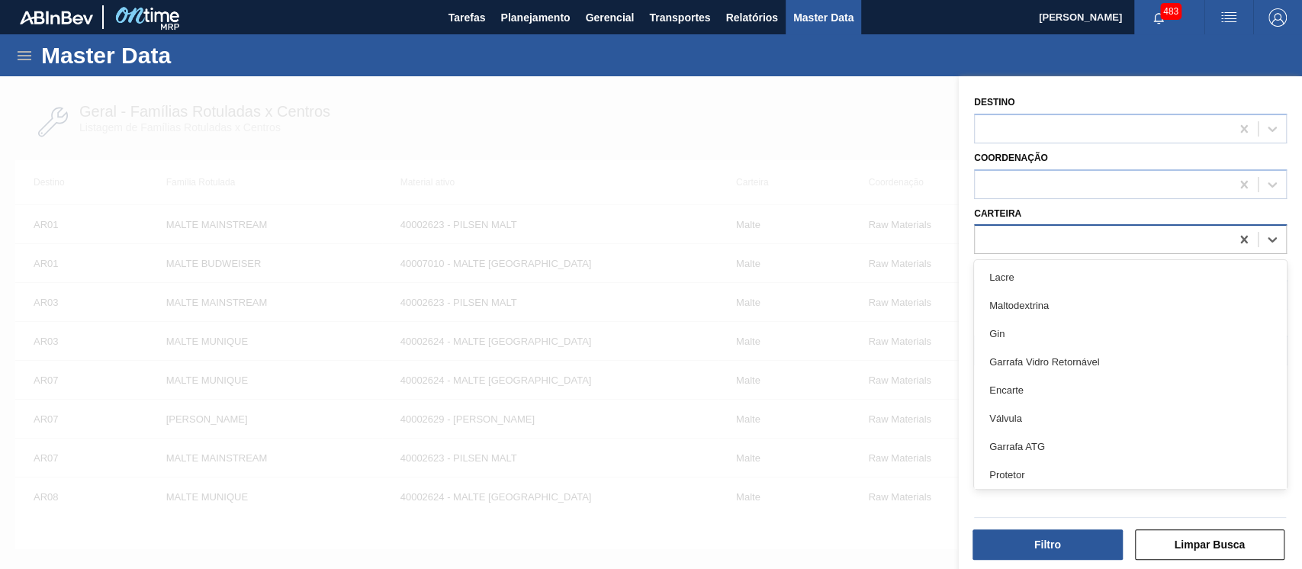
click at [1038, 251] on div at bounding box center [1103, 240] width 256 height 22
type input "rol"
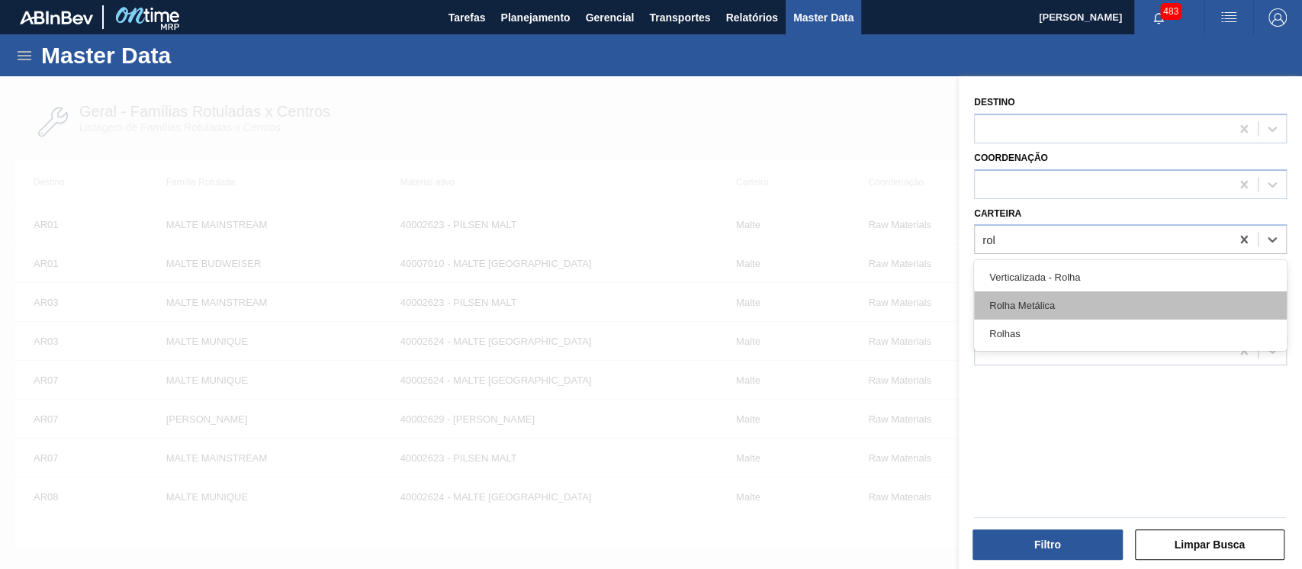
click at [1037, 316] on div "Rolha Metálica" at bounding box center [1130, 305] width 313 height 28
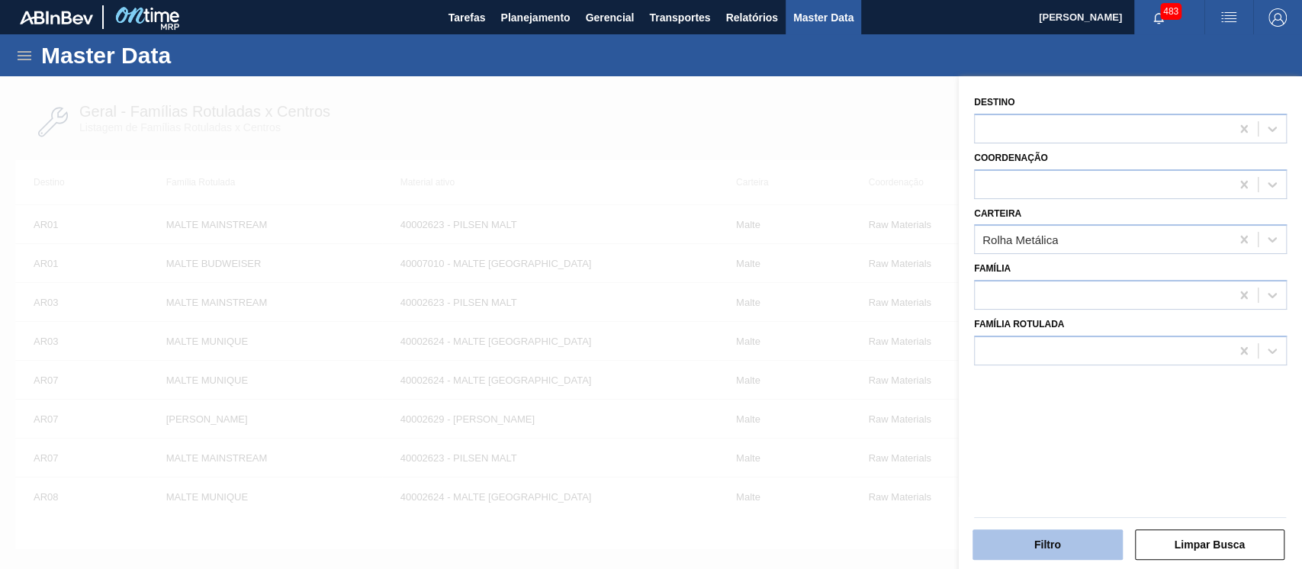
click at [1044, 554] on button "Filtro" at bounding box center [1048, 544] width 150 height 31
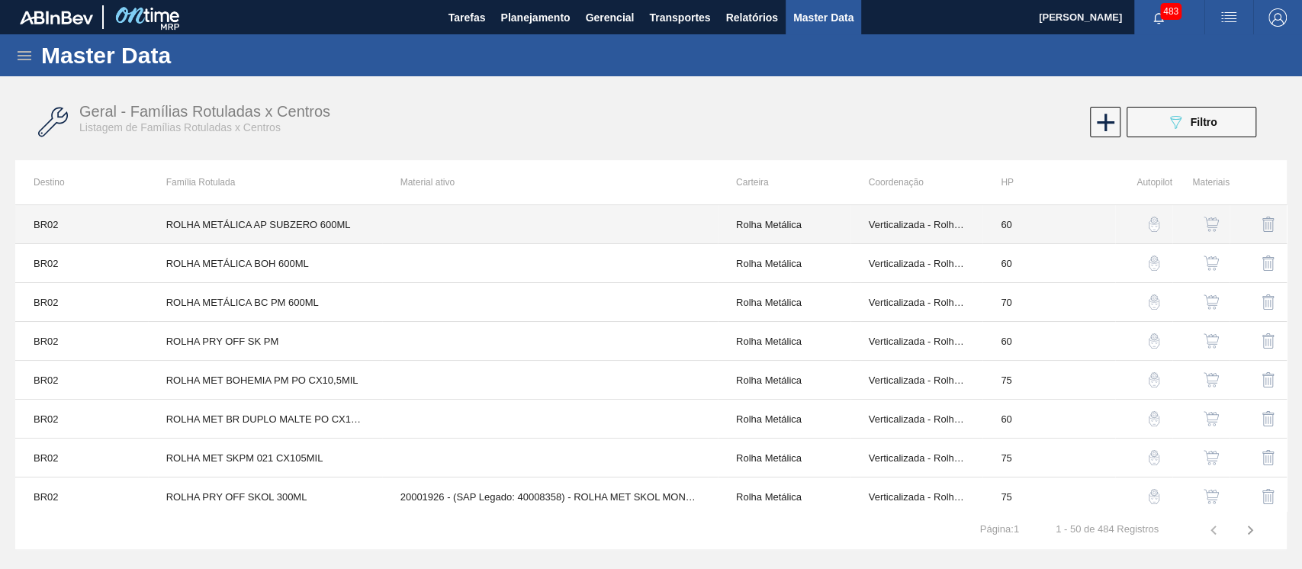
drag, startPoint x: 300, startPoint y: 235, endPoint x: 231, endPoint y: 189, distance: 82.5
click at [231, 189] on th "Família Rotulada" at bounding box center [265, 182] width 234 height 44
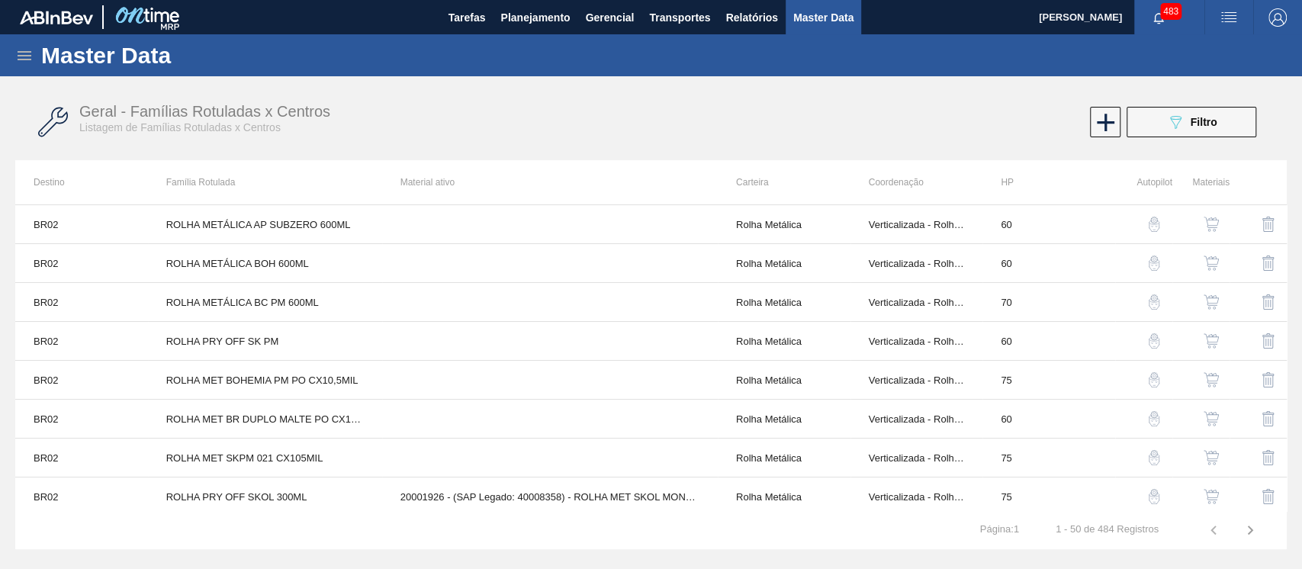
click at [31, 52] on icon at bounding box center [25, 55] width 14 height 9
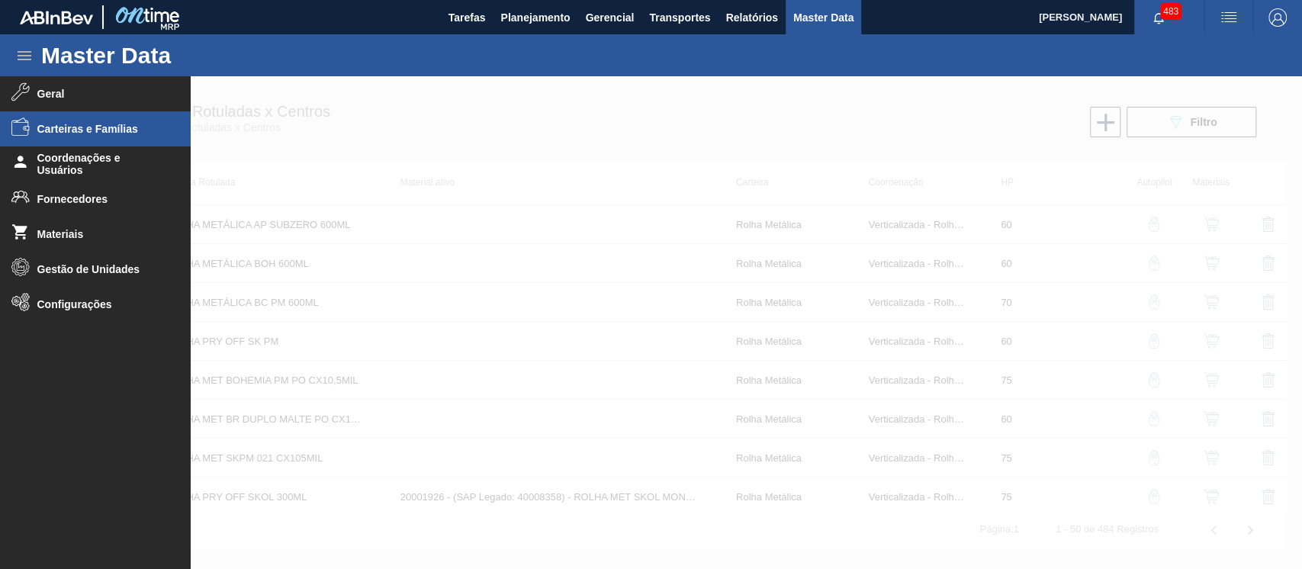
click at [75, 124] on span "Carteiras e Famílias" at bounding box center [100, 129] width 126 height 12
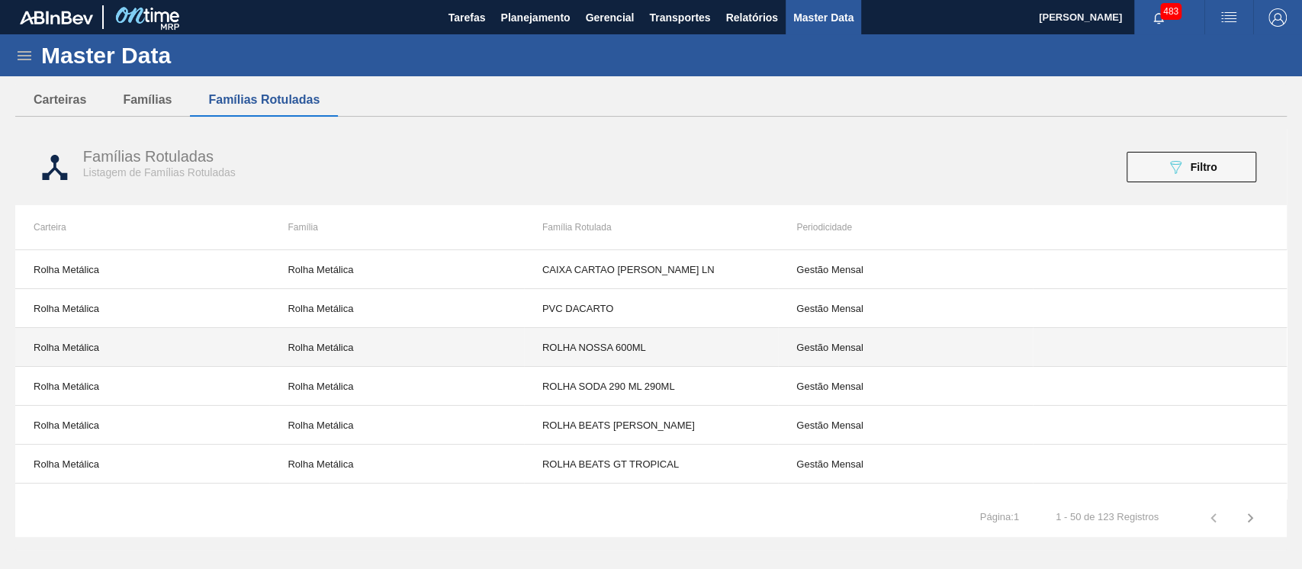
drag, startPoint x: 480, startPoint y: 340, endPoint x: 458, endPoint y: 338, distance: 22.2
drag, startPoint x: 458, startPoint y: 338, endPoint x: 365, endPoint y: 302, distance: 99.0
click at [365, 302] on td "Rolha Metálica" at bounding box center [396, 308] width 254 height 39
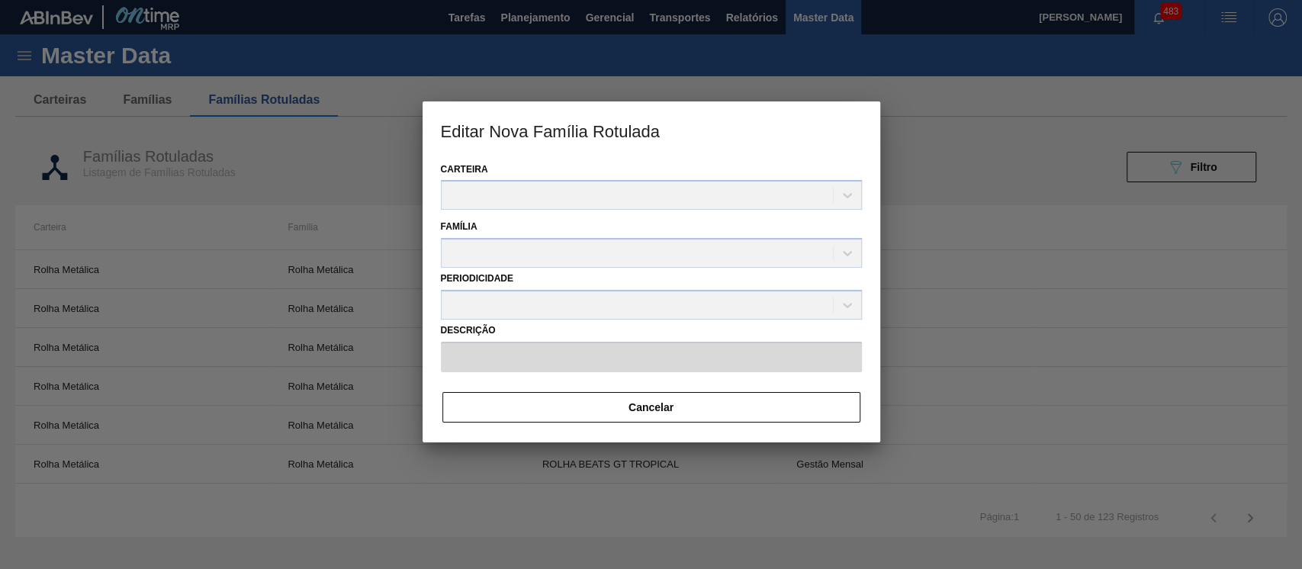
type input "PVC DACARTO"
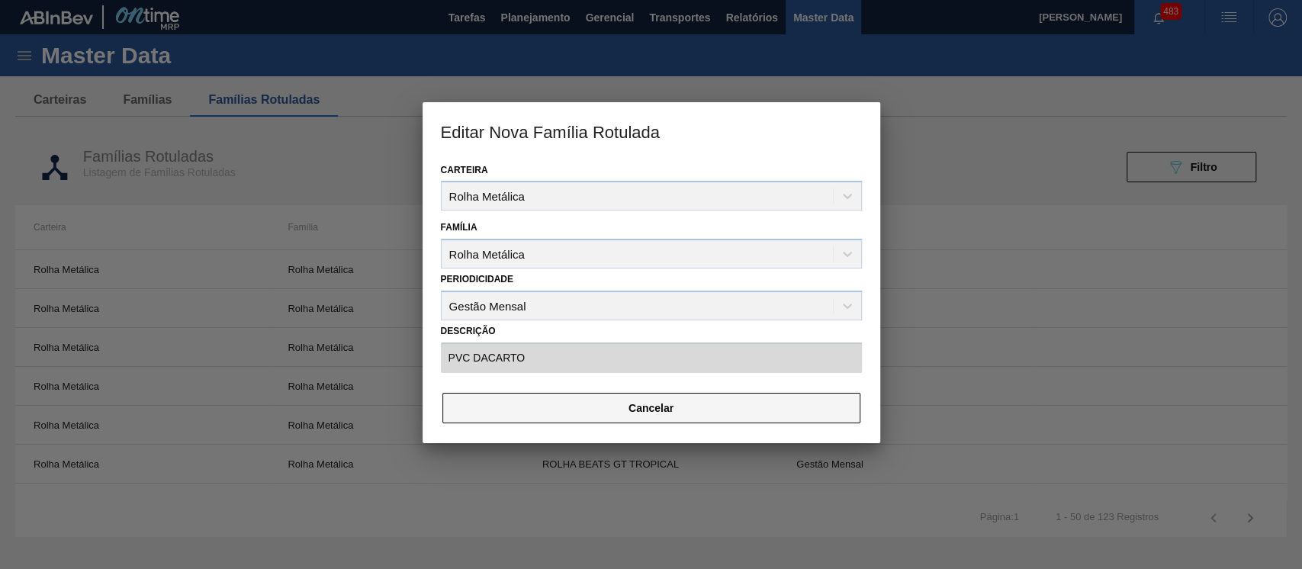
click at [817, 423] on button "Cancelar" at bounding box center [652, 408] width 418 height 31
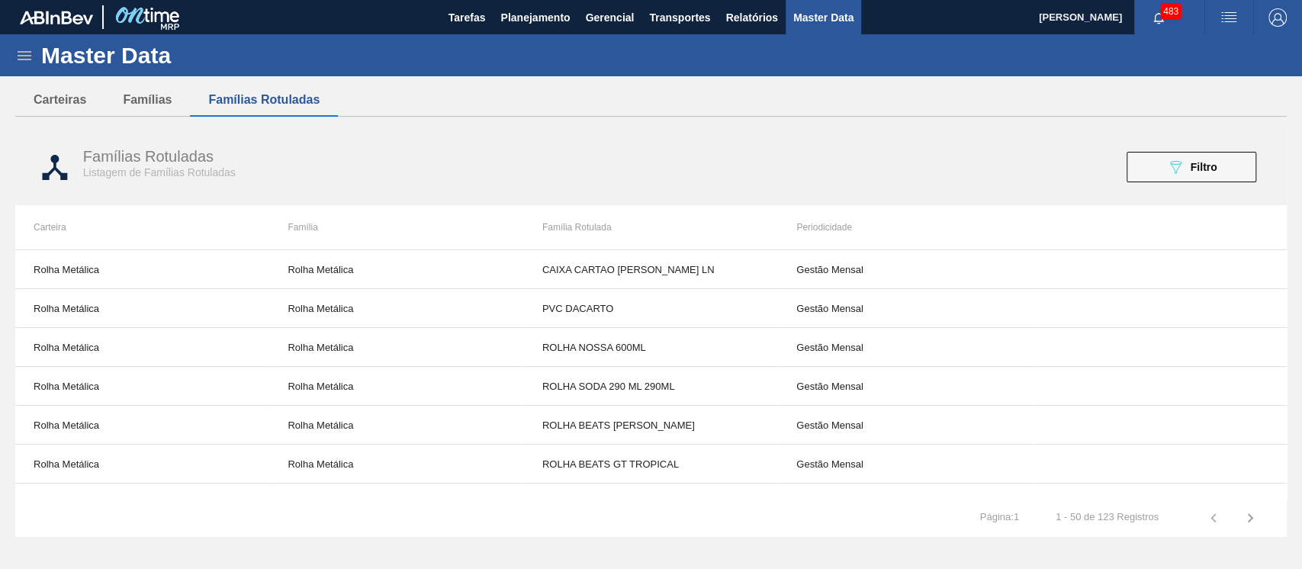
drag, startPoint x: 1287, startPoint y: 270, endPoint x: 1289, endPoint y: 377, distance: 106.8
click at [1289, 377] on div "Master Data Geral Carteiras e Famílias Coordenações e Usuários Fornecedores Mat…" at bounding box center [651, 292] width 1302 height 516
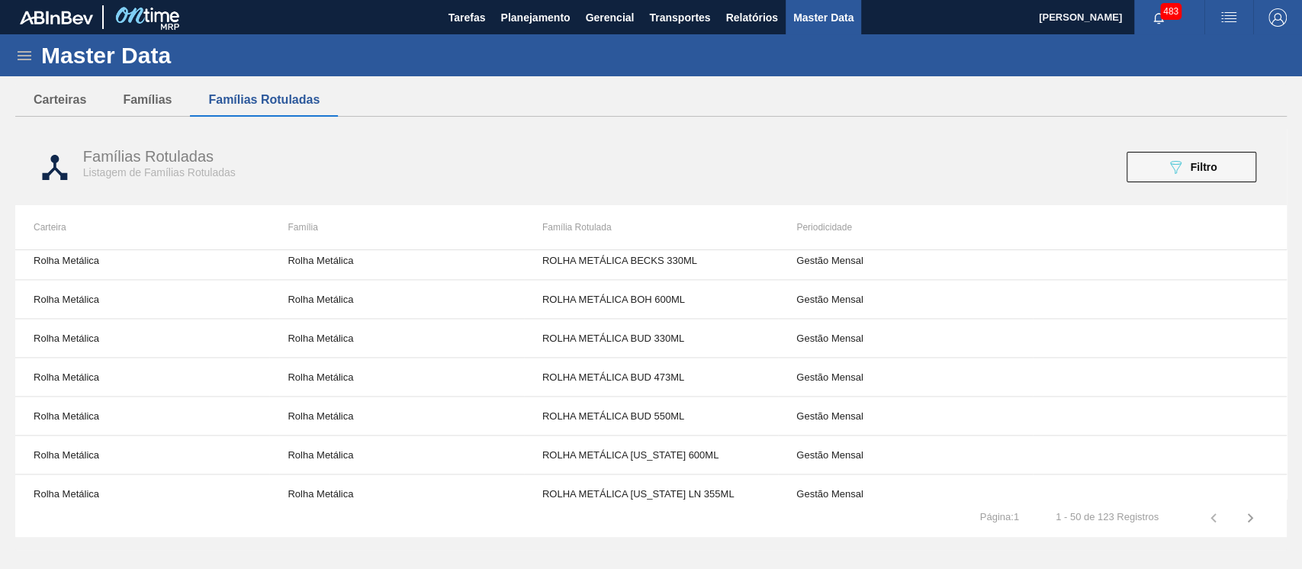
scroll to position [1691, 0]
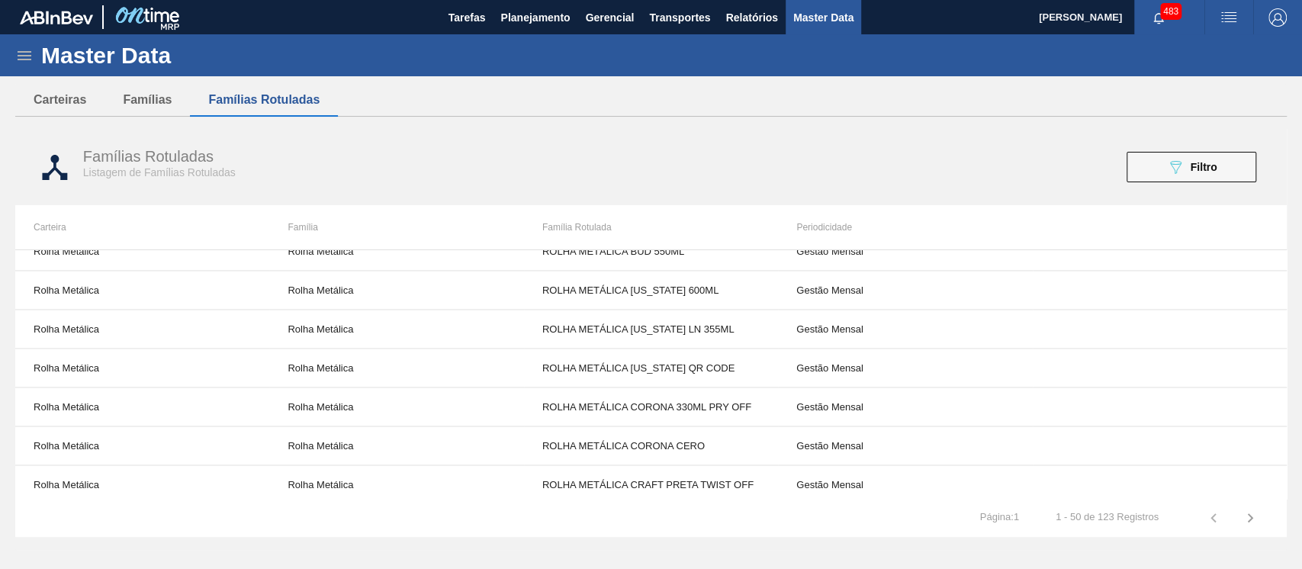
click at [1253, 516] on icon "button" at bounding box center [1250, 518] width 18 height 18
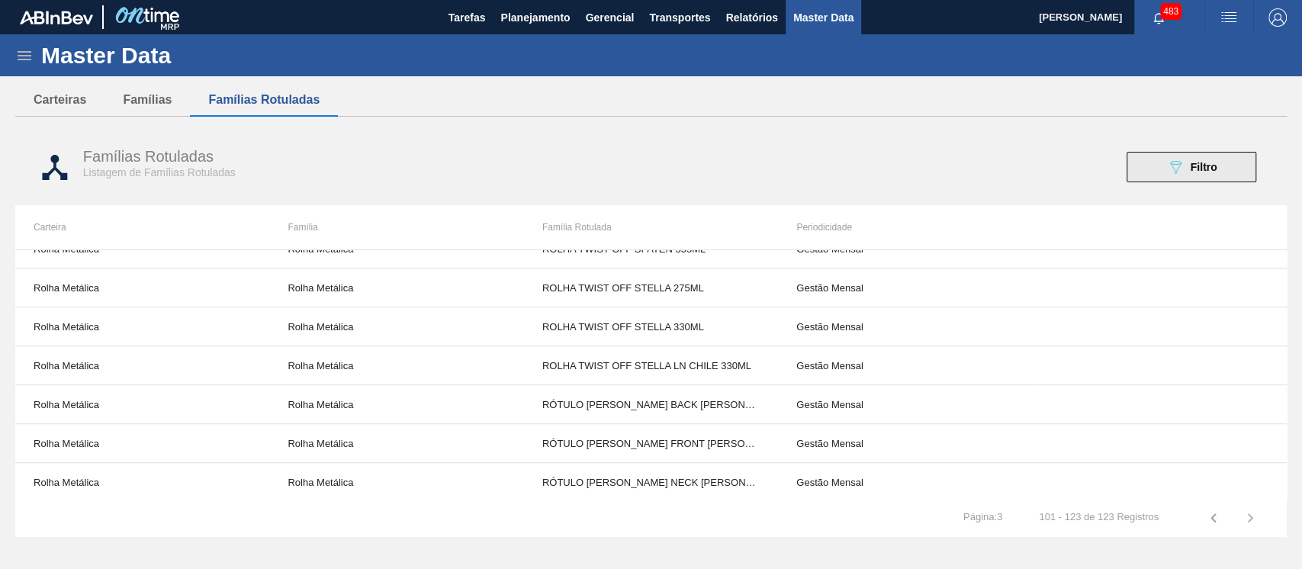
click at [1176, 159] on icon "089F7B8B-B2A5-4AFE-B5C0-19BA573D28AC" at bounding box center [1176, 167] width 18 height 18
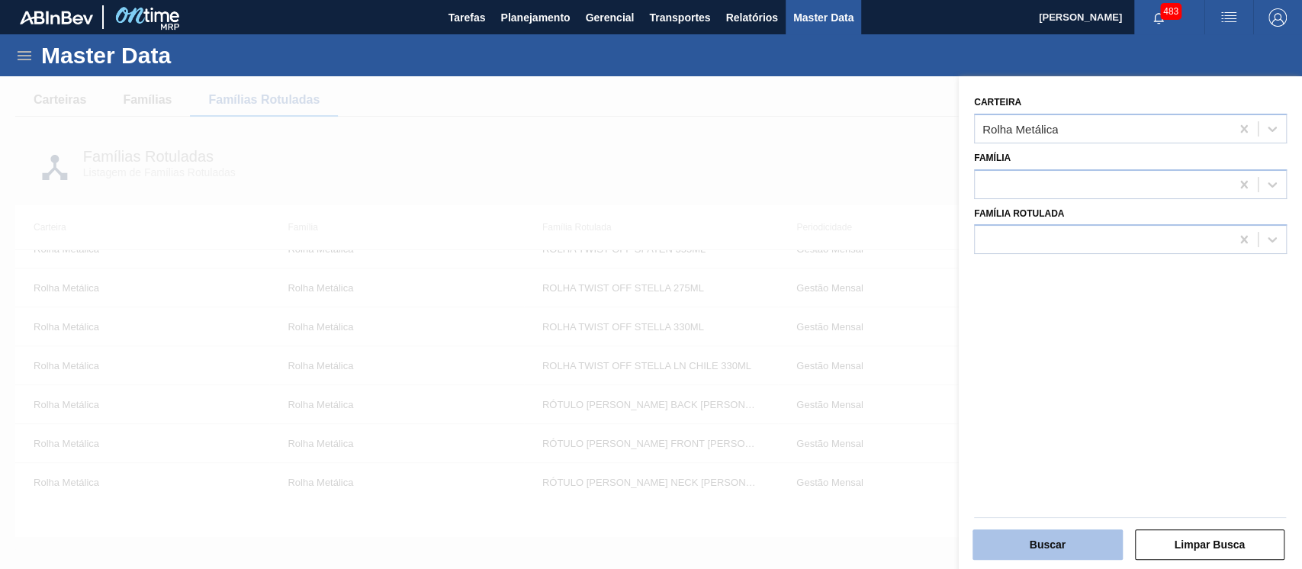
click at [1055, 556] on button "Buscar" at bounding box center [1048, 544] width 150 height 31
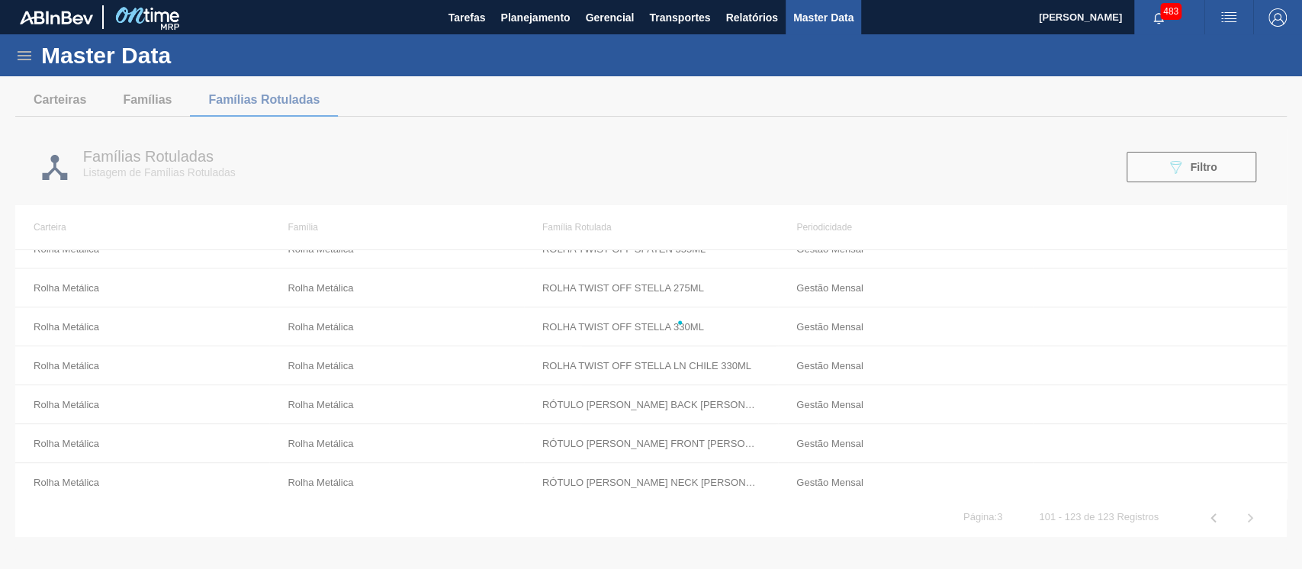
scroll to position [1691, 0]
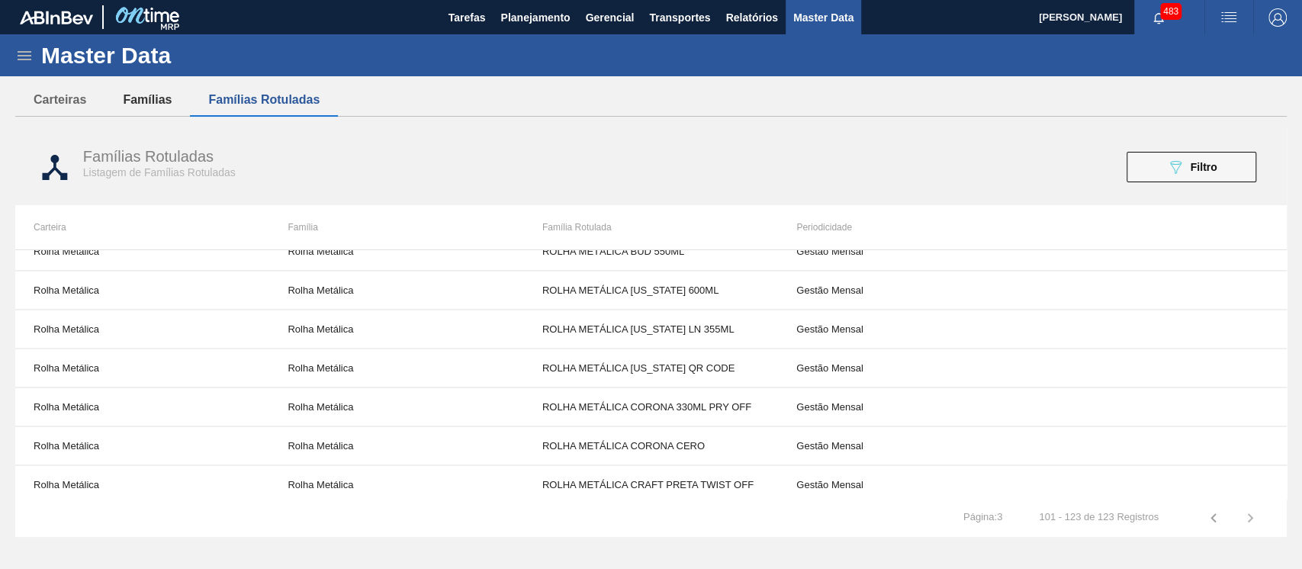
click at [171, 103] on button "Famílias" at bounding box center [147, 100] width 85 height 32
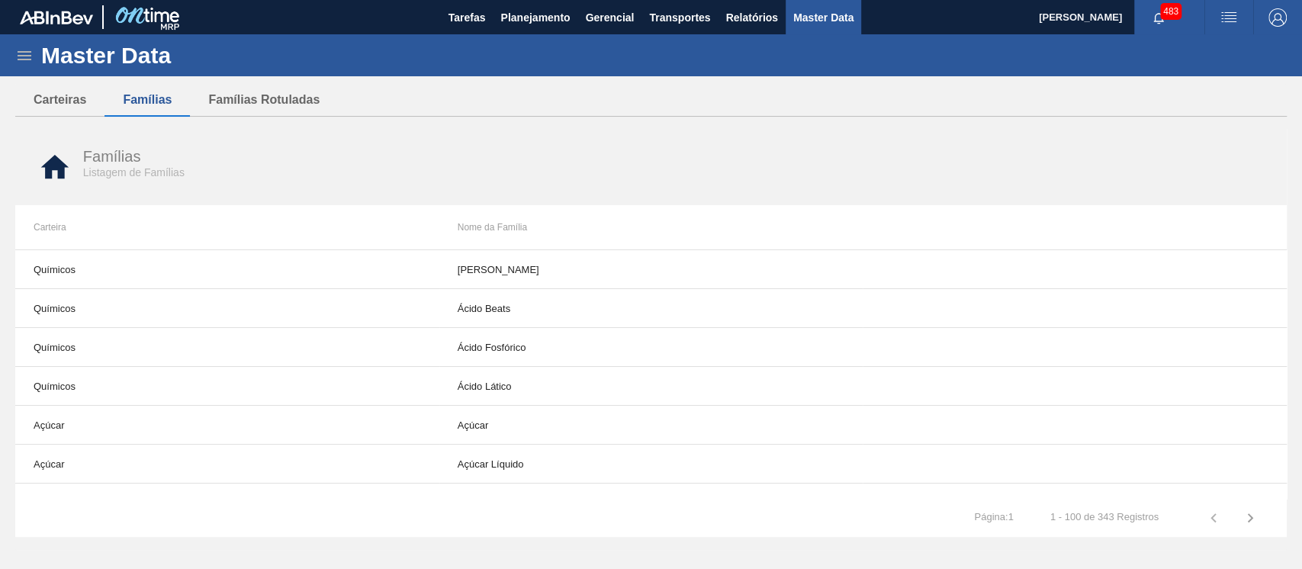
click at [214, 117] on div "Carteiras Famílias Famílias Rotuladas" at bounding box center [651, 100] width 1272 height 33
click at [258, 101] on button "Famílias Rotuladas" at bounding box center [264, 100] width 148 height 32
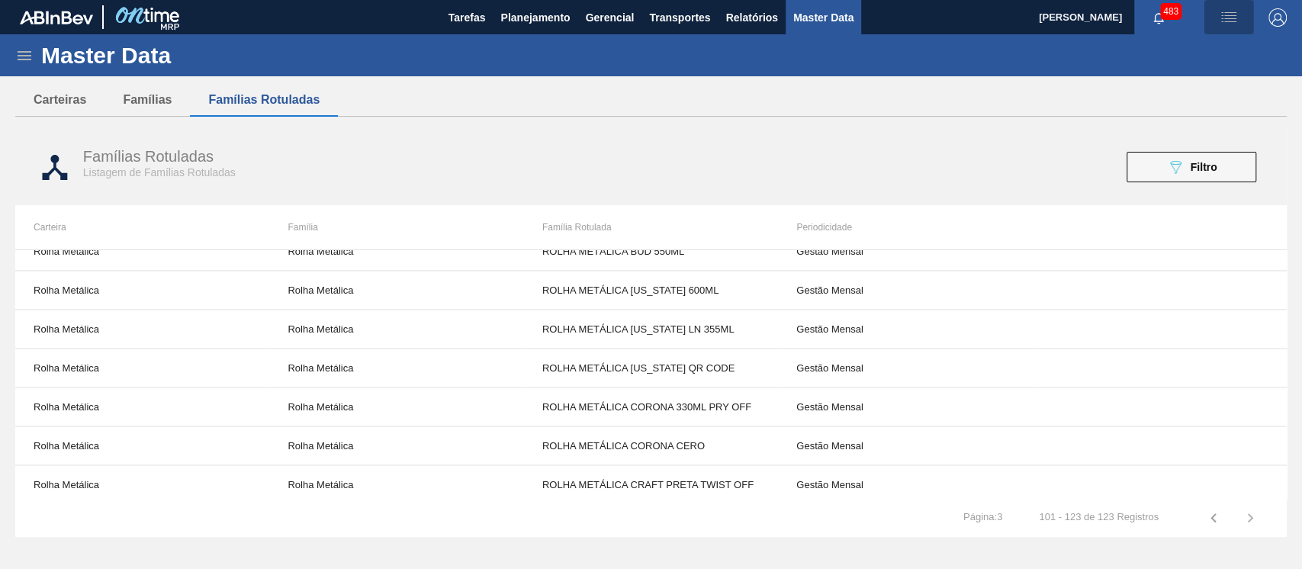
click at [1241, 26] on span "button" at bounding box center [1229, 17] width 37 height 18
click at [1286, 8] on div at bounding box center [651, 284] width 1302 height 569
click at [1079, 8] on span "[PERSON_NAME]" at bounding box center [1080, 17] width 83 height 34
click at [29, 55] on icon at bounding box center [25, 55] width 14 height 9
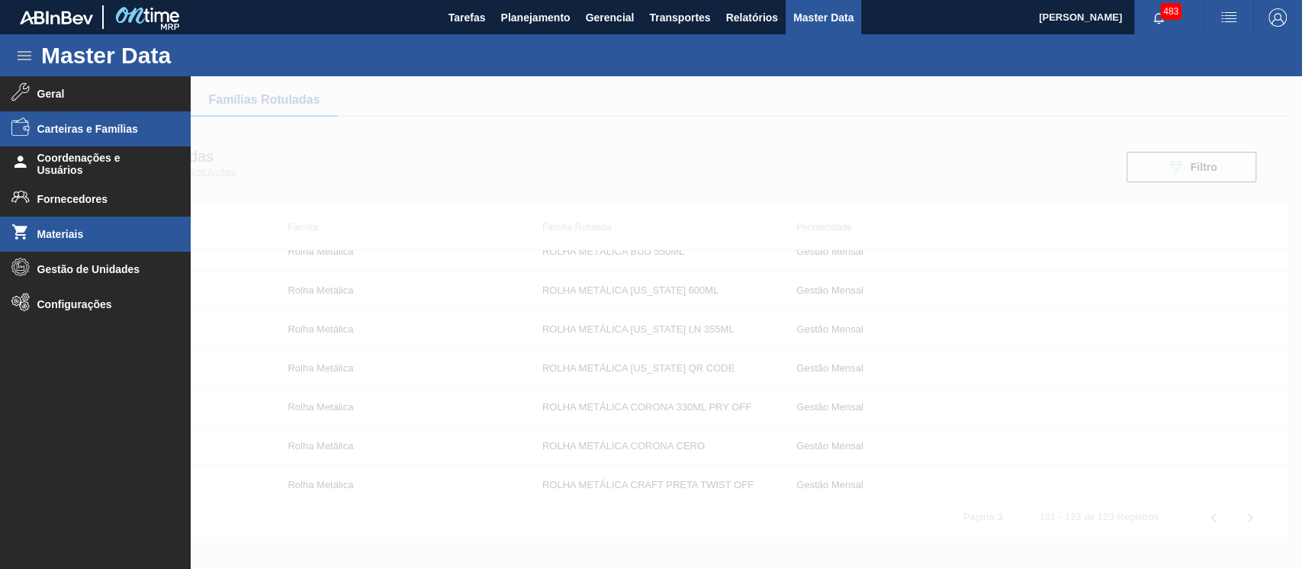
click at [73, 228] on span "Materiais" at bounding box center [100, 234] width 126 height 12
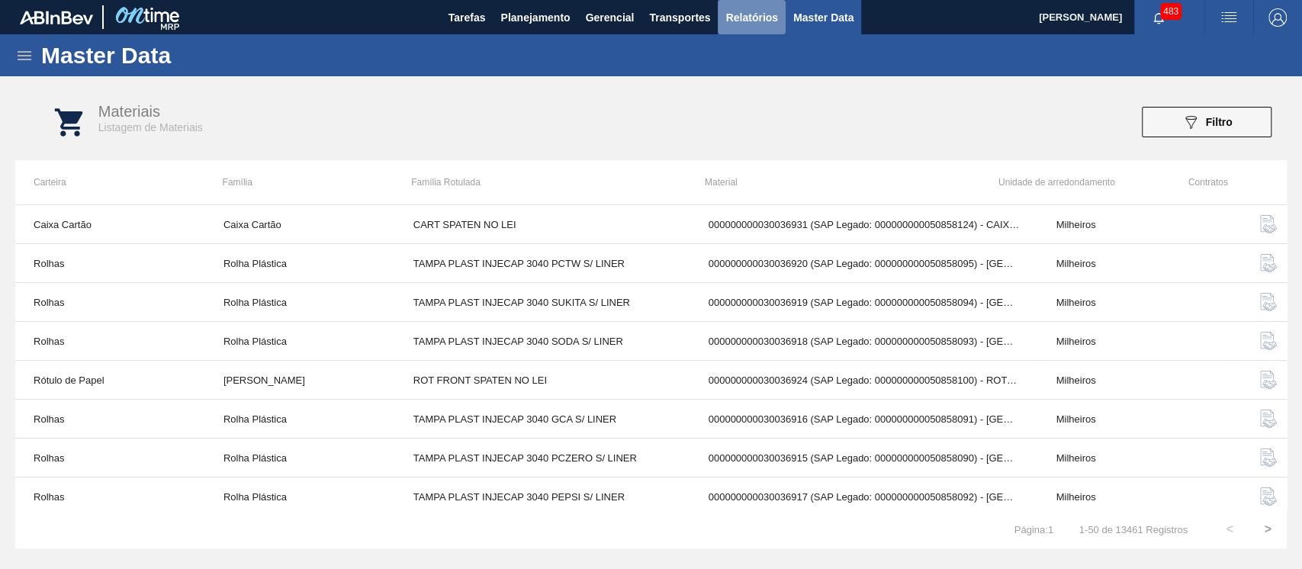
click at [740, 5] on button "Relatórios" at bounding box center [751, 17] width 67 height 34
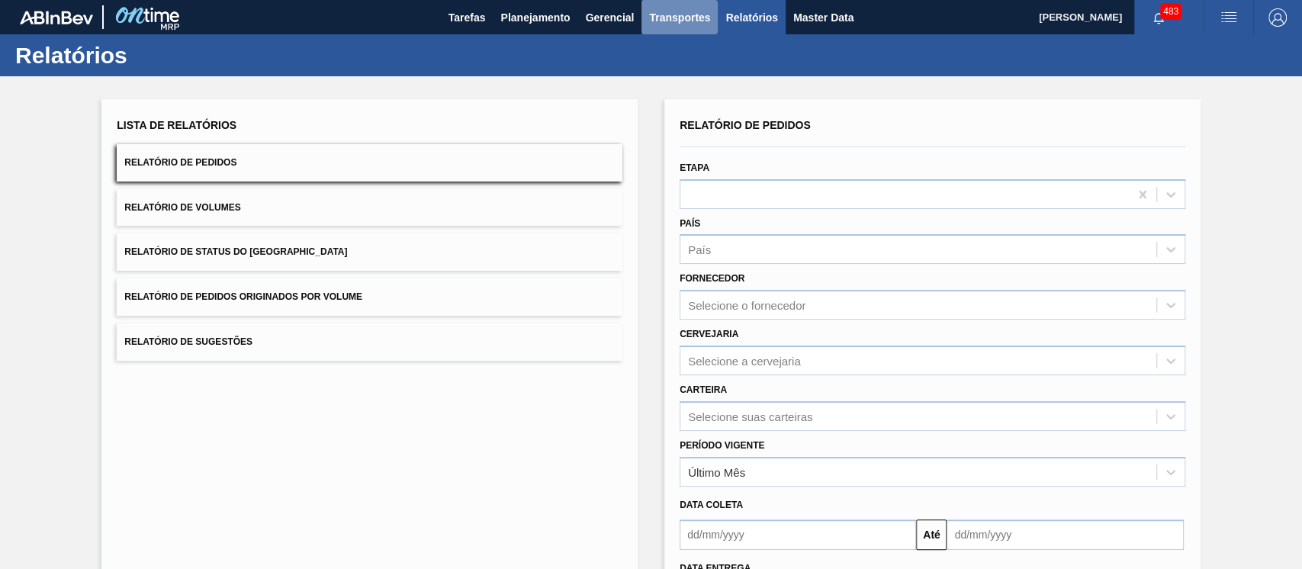
click at [671, 29] on button "Transportes" at bounding box center [680, 17] width 76 height 34
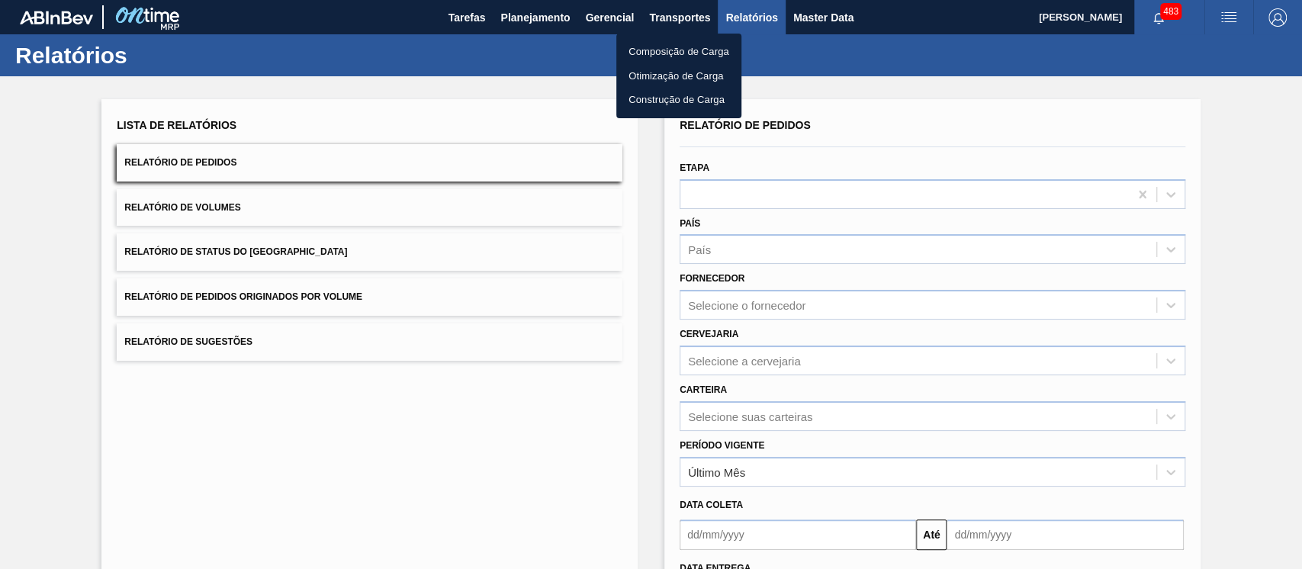
click at [610, 23] on div at bounding box center [651, 284] width 1302 height 569
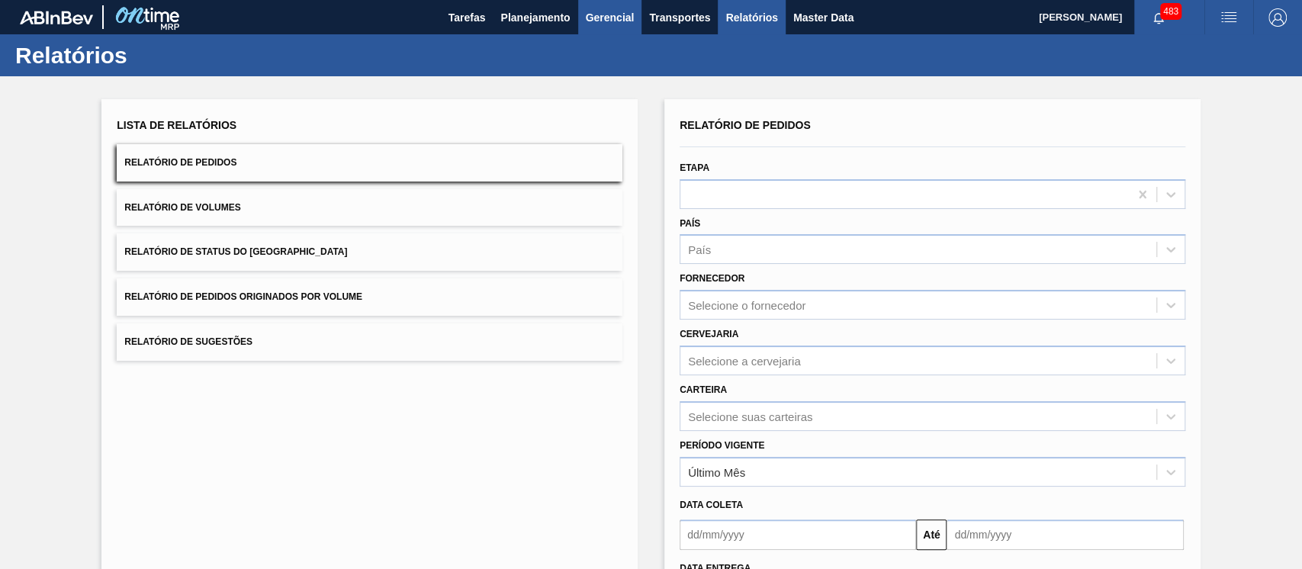
click at [600, 20] on span "Gerencial" at bounding box center [610, 17] width 49 height 18
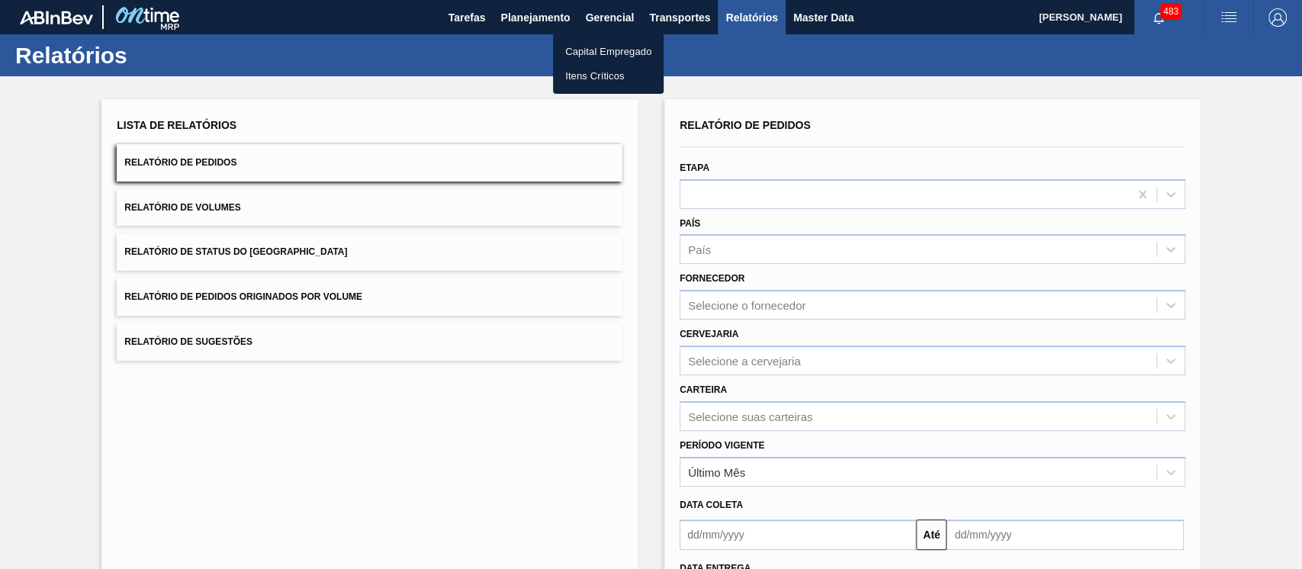
click at [531, 20] on div at bounding box center [651, 284] width 1302 height 569
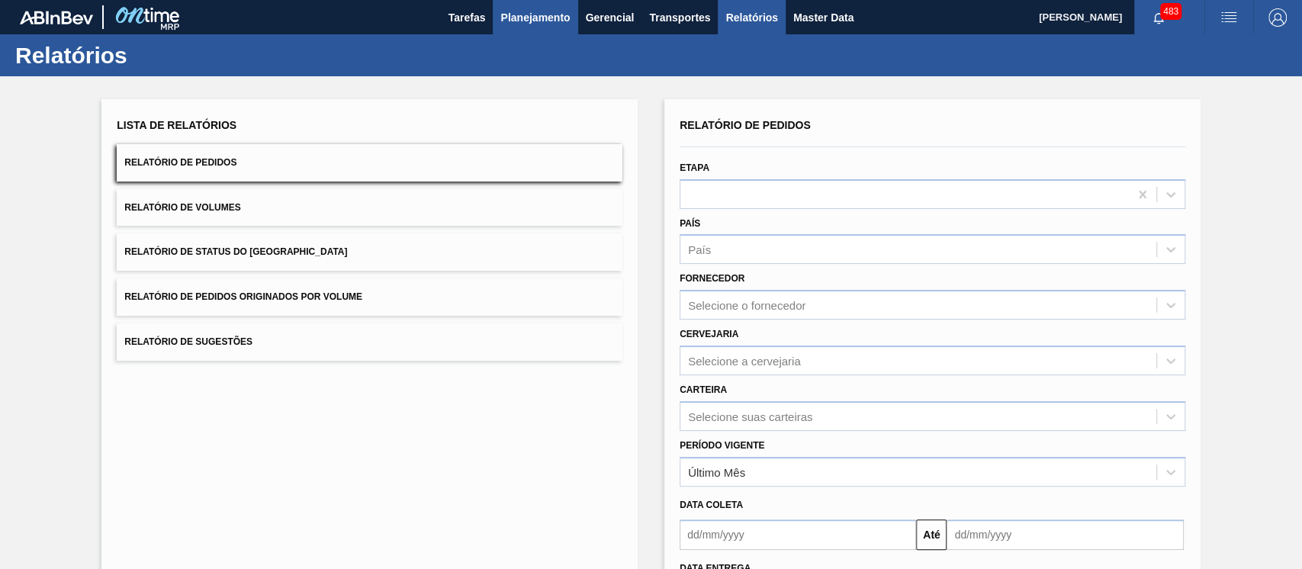
click at [531, 0] on body "Tarefas Planejamento Gerencial Transportes Relatórios Master Data Kauane [PERSO…" at bounding box center [651, 0] width 1302 height 0
click at [832, 18] on span "Master Data" at bounding box center [823, 17] width 60 height 18
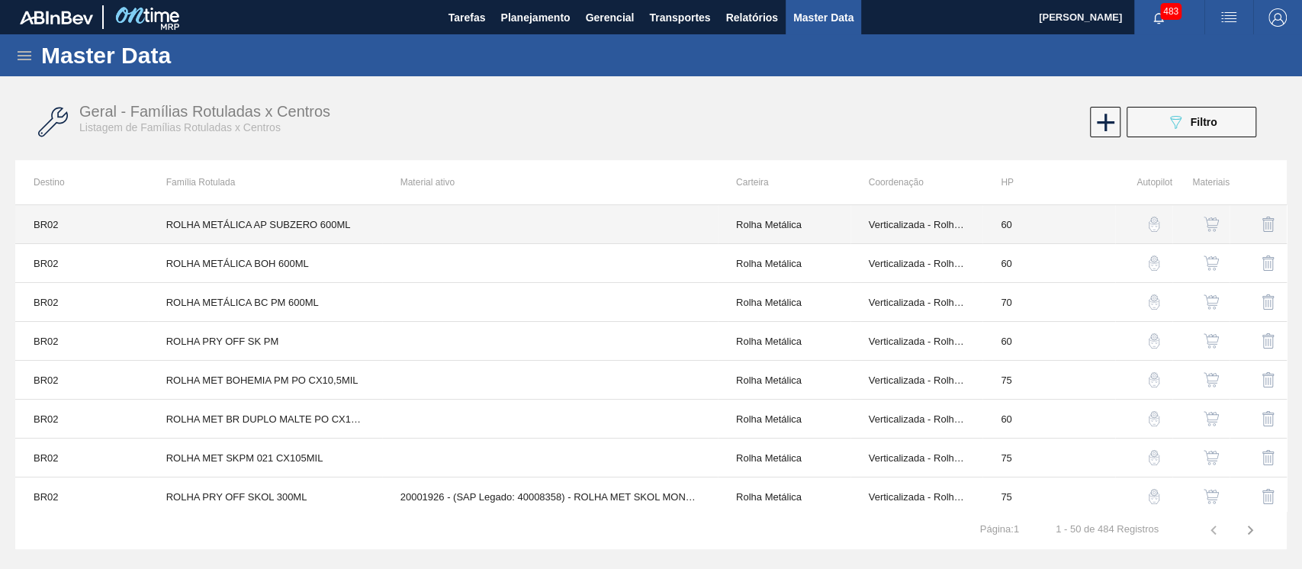
drag, startPoint x: 272, startPoint y: 217, endPoint x: 945, endPoint y: 121, distance: 679.0
click at [945, 121] on div "089F7B8B-B2A5-4AFE-B5C0-19BA573D28AC Filtro" at bounding box center [965, 122] width 598 height 31
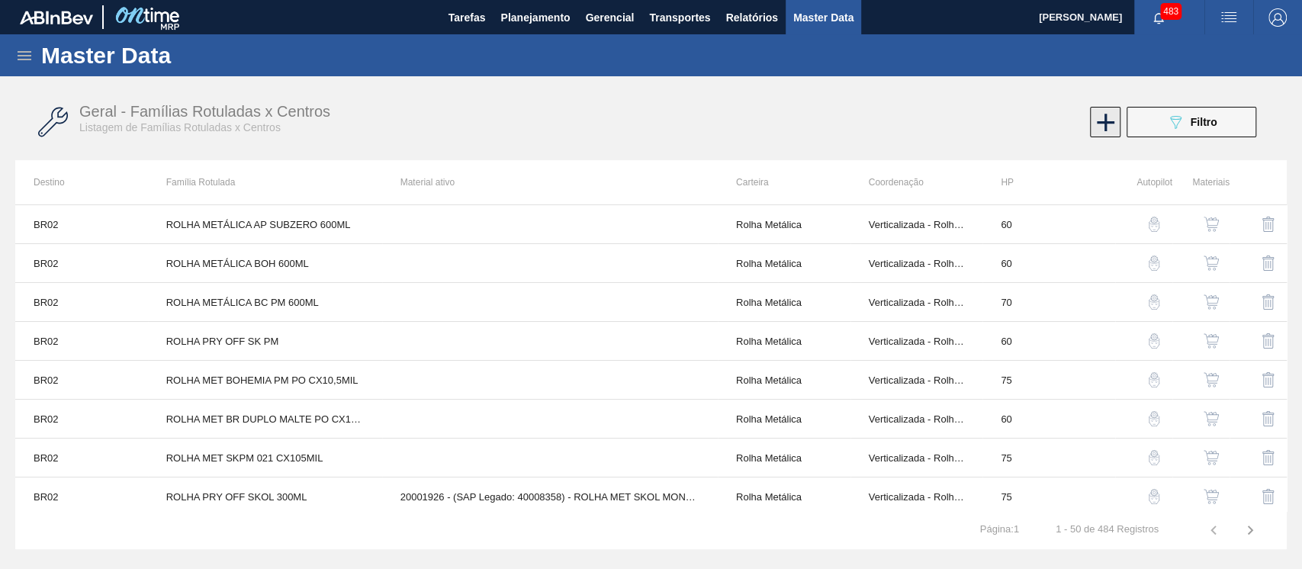
click at [1102, 130] on icon at bounding box center [1106, 123] width 30 height 30
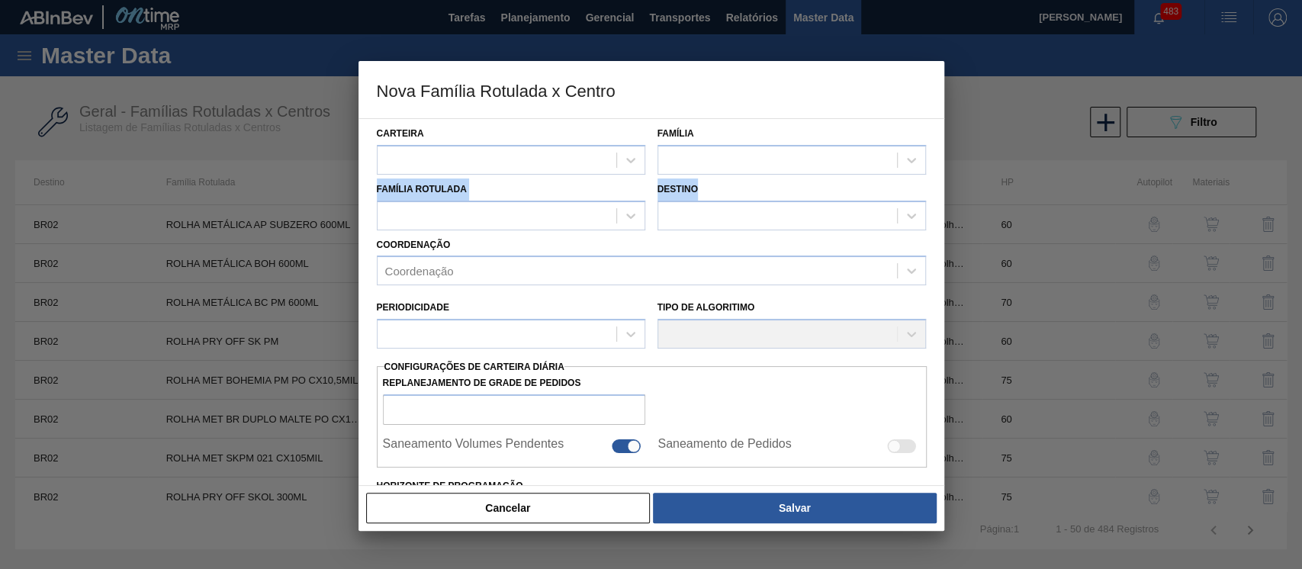
drag, startPoint x: 938, startPoint y: 169, endPoint x: 937, endPoint y: 242, distance: 72.5
click at [937, 242] on div "Carteira Família Família Rotulada Destino Coordenação Coordenação Periodicidade…" at bounding box center [652, 302] width 586 height 368
click at [934, 246] on div "Carteira Família Família Rotulada Destino Coordenação Coordenação Periodicidade…" at bounding box center [652, 302] width 586 height 368
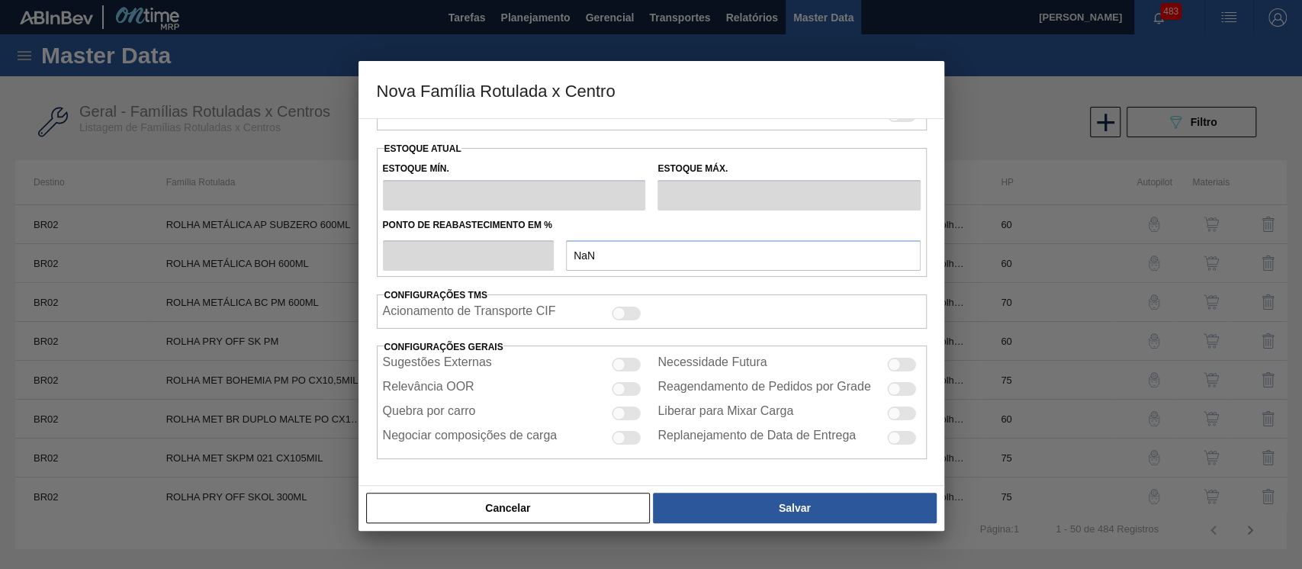
scroll to position [518, 0]
click at [563, 497] on button "Cancelar" at bounding box center [508, 508] width 285 height 31
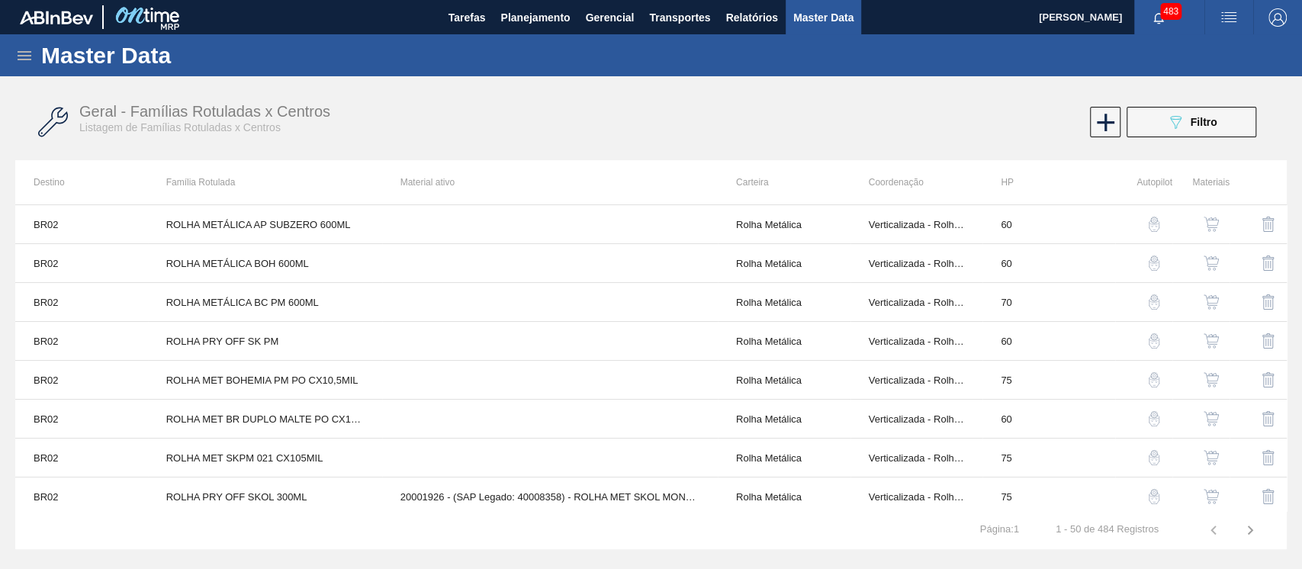
click at [72, 26] on div at bounding box center [102, 17] width 165 height 34
click at [143, 14] on img at bounding box center [147, 17] width 74 height 34
click at [1083, 20] on span "[PERSON_NAME]" at bounding box center [1080, 17] width 83 height 34
click at [1189, 127] on div "089F7B8B-B2A5-4AFE-B5C0-19BA573D28AC Filtro" at bounding box center [1192, 122] width 51 height 18
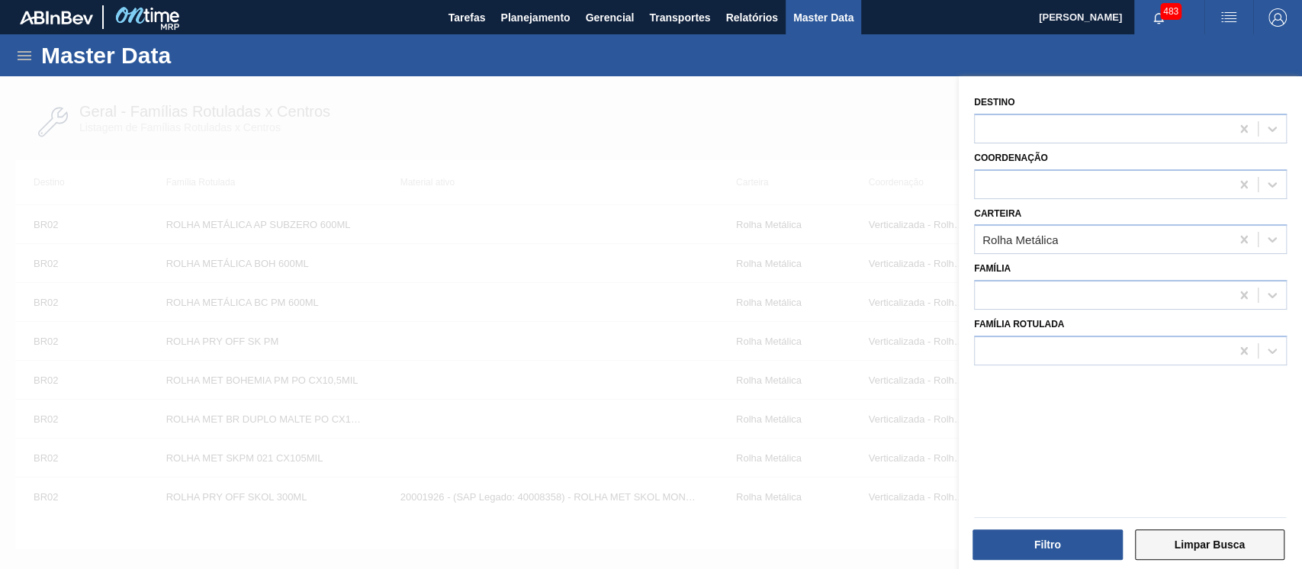
click at [1222, 540] on button "Limpar Busca" at bounding box center [1210, 544] width 150 height 31
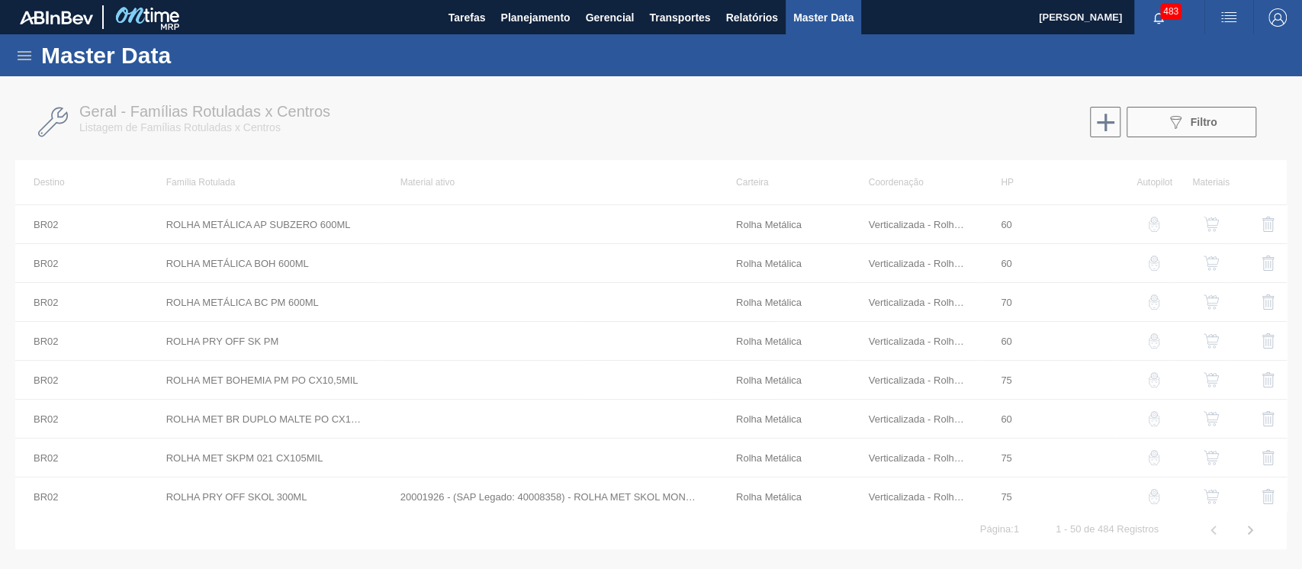
click at [11, 61] on div "Master Data" at bounding box center [651, 55] width 1302 height 42
click at [476, 21] on span "Tarefas" at bounding box center [467, 17] width 37 height 18
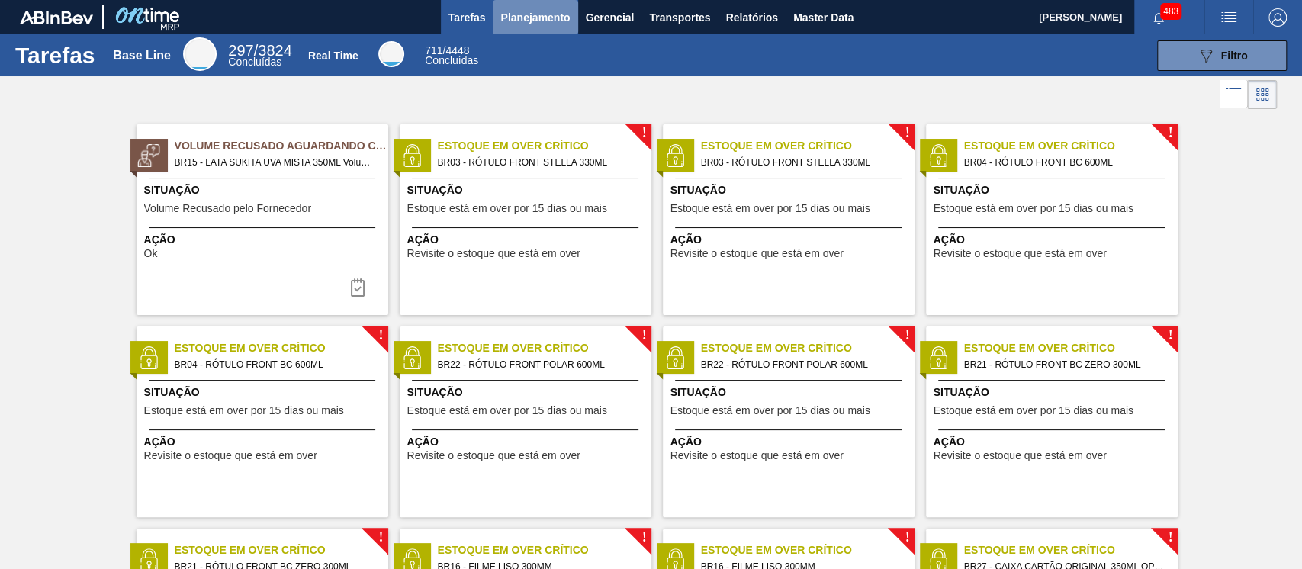
click at [494, 27] on button "Planejamento" at bounding box center [535, 17] width 85 height 34
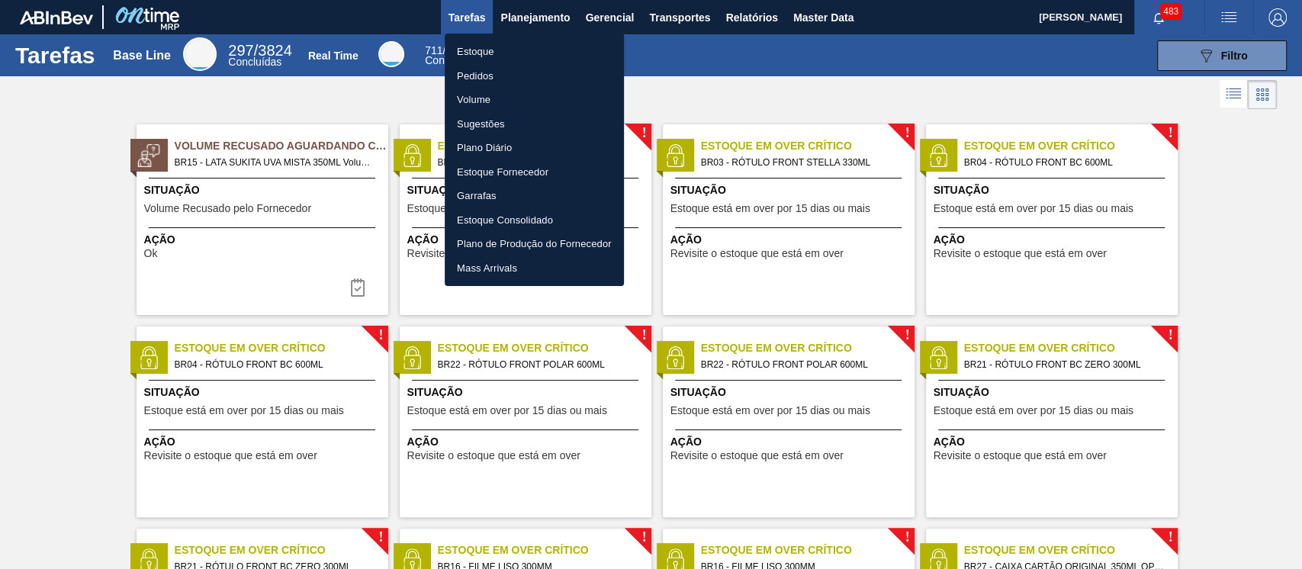
click at [530, 22] on div at bounding box center [651, 284] width 1302 height 569
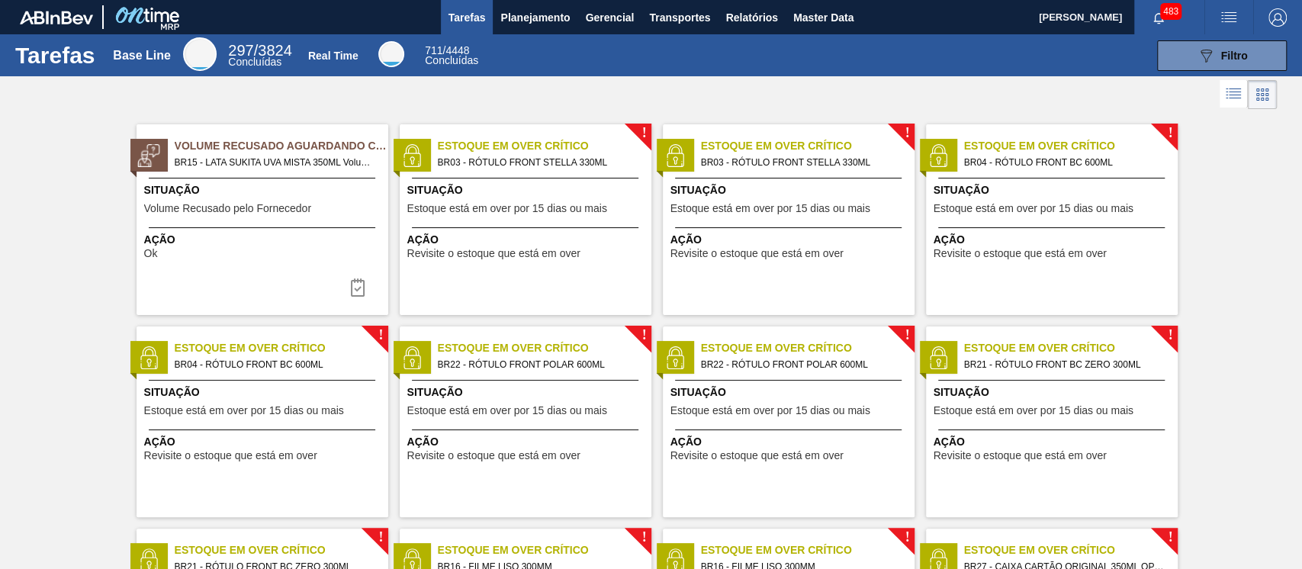
click at [530, 22] on span "Planejamento" at bounding box center [535, 17] width 69 height 18
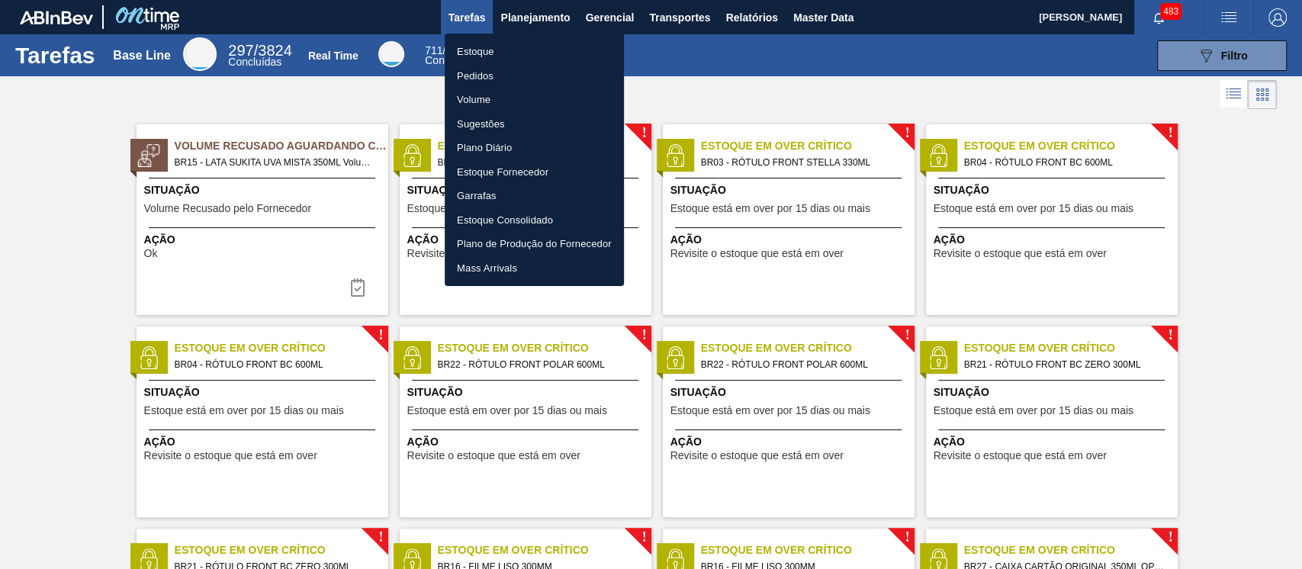
click at [530, 22] on div at bounding box center [651, 284] width 1302 height 569
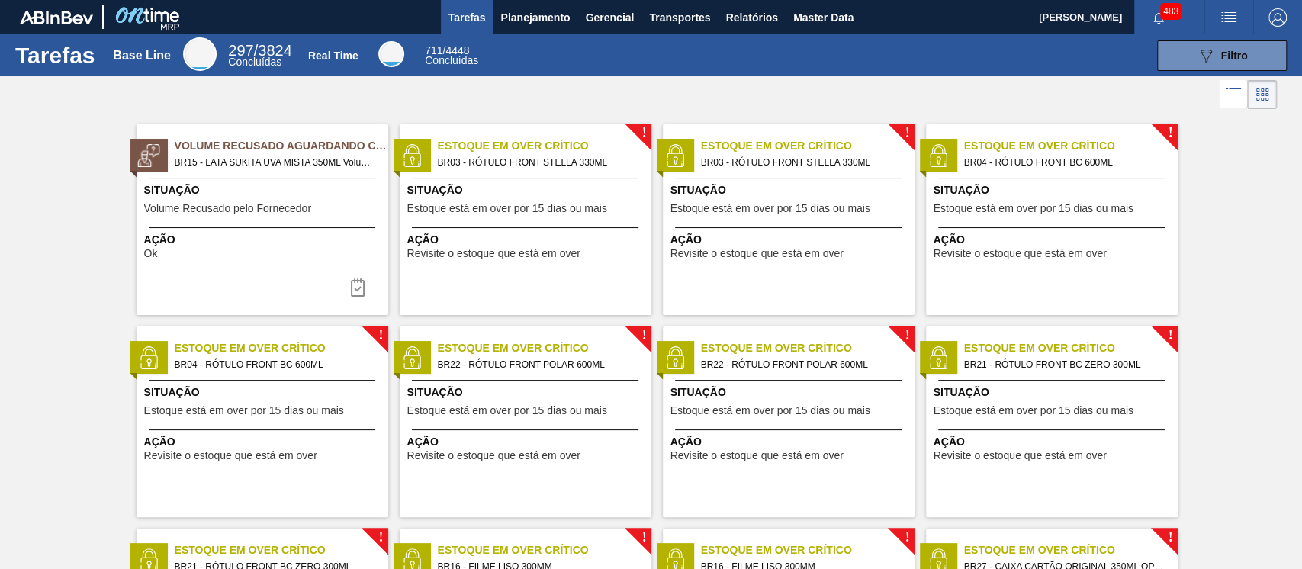
click at [530, 22] on span "Planejamento" at bounding box center [535, 17] width 69 height 18
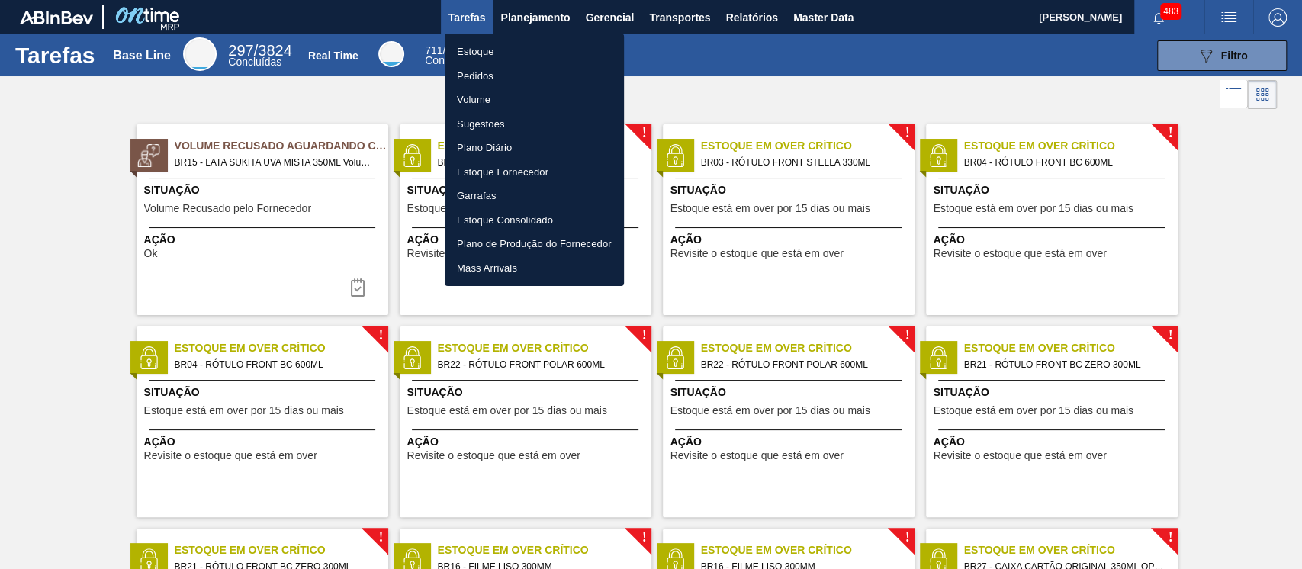
click at [528, 2] on div at bounding box center [651, 284] width 1302 height 569
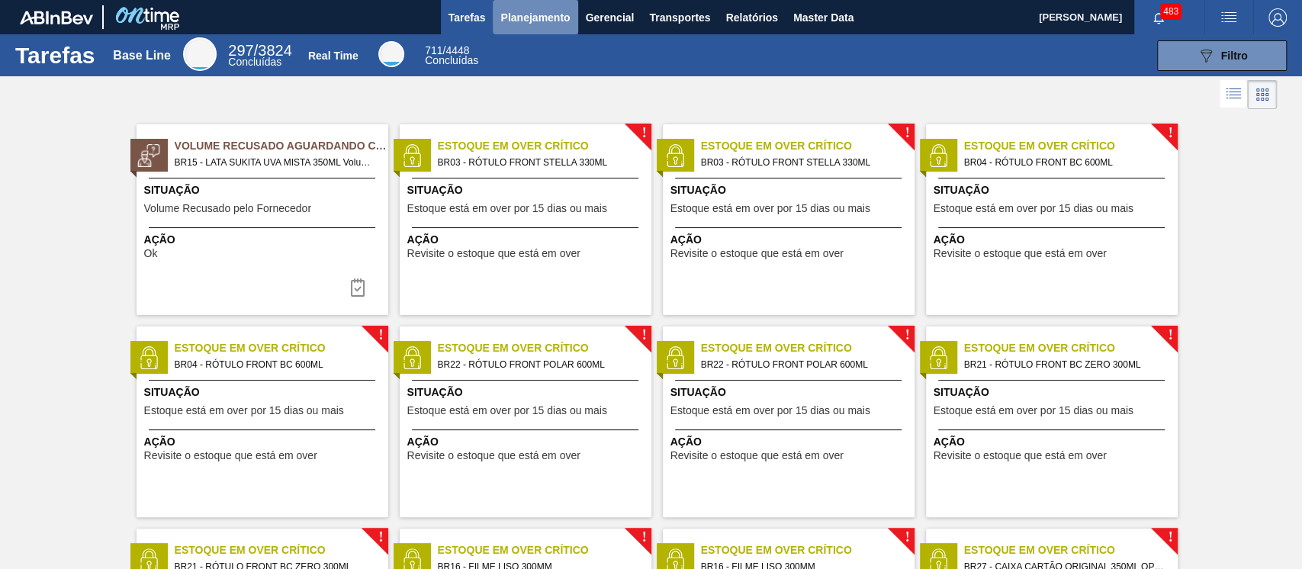
click at [513, 22] on span "Planejamento" at bounding box center [535, 17] width 69 height 18
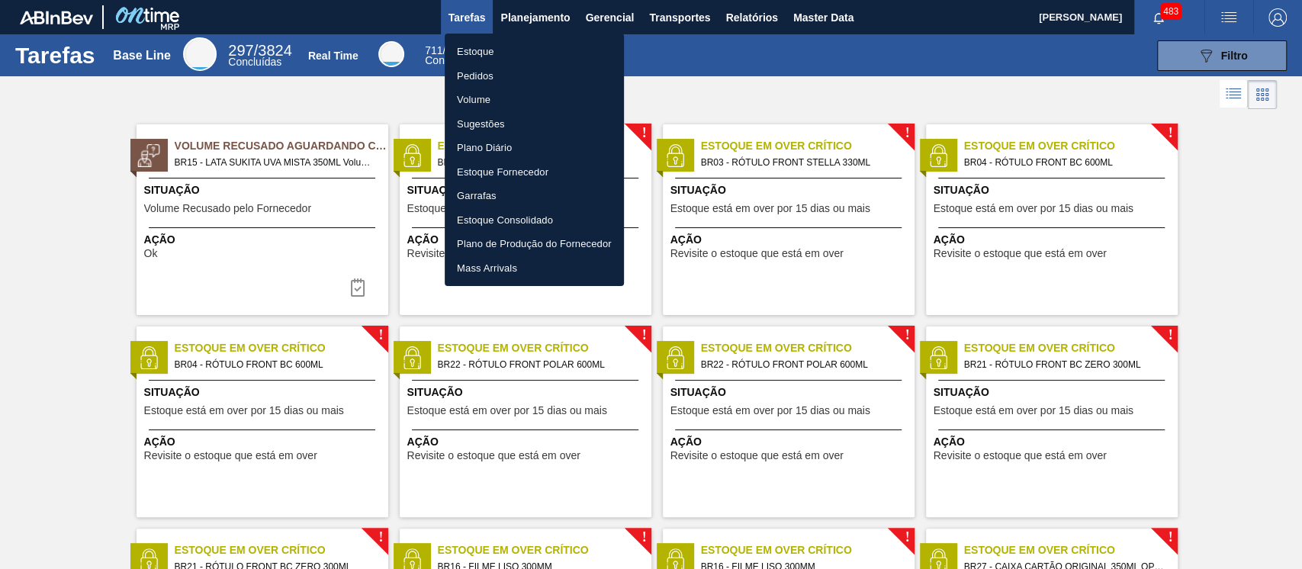
click at [639, 13] on div at bounding box center [651, 284] width 1302 height 569
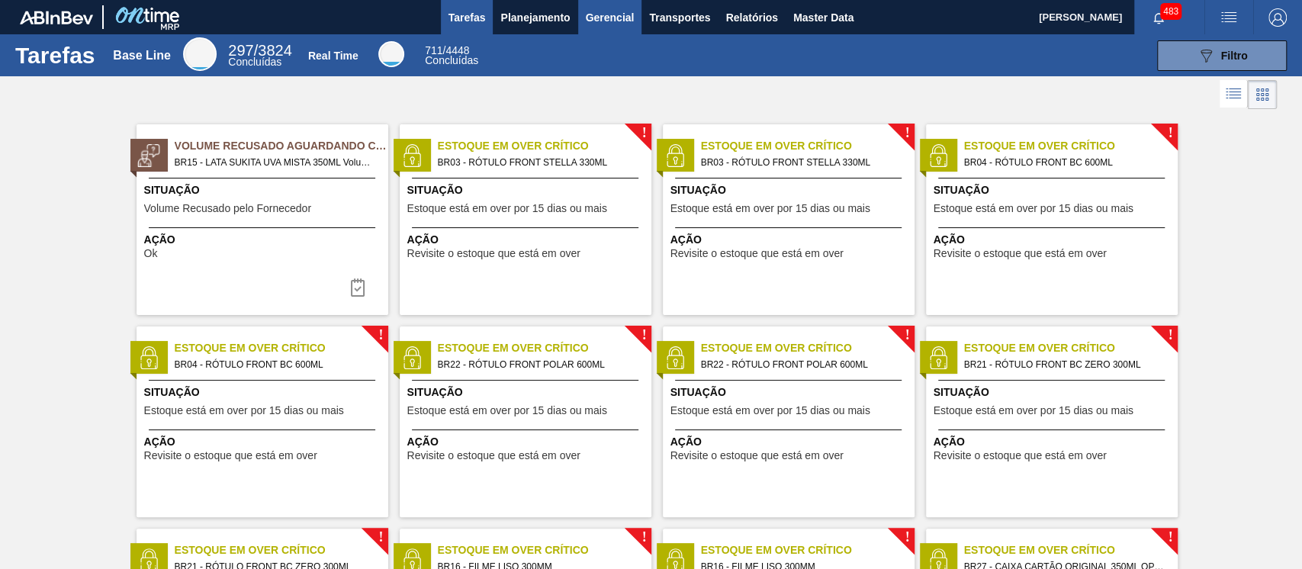
click at [629, 13] on span "Gerencial" at bounding box center [610, 17] width 49 height 18
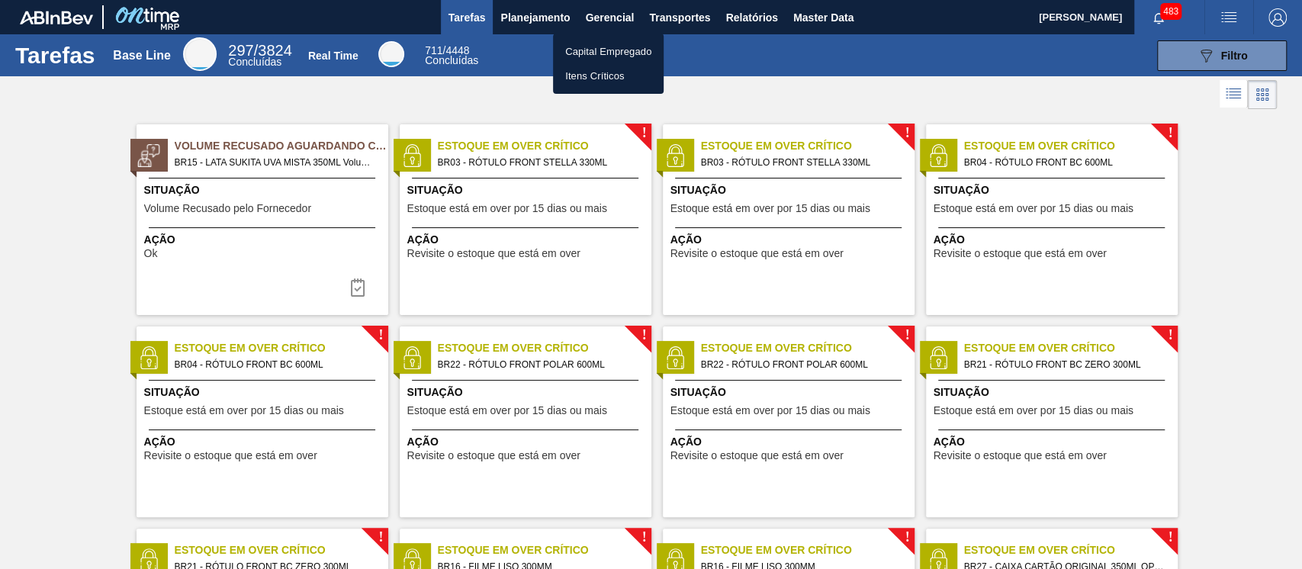
click at [653, 20] on div at bounding box center [651, 284] width 1302 height 569
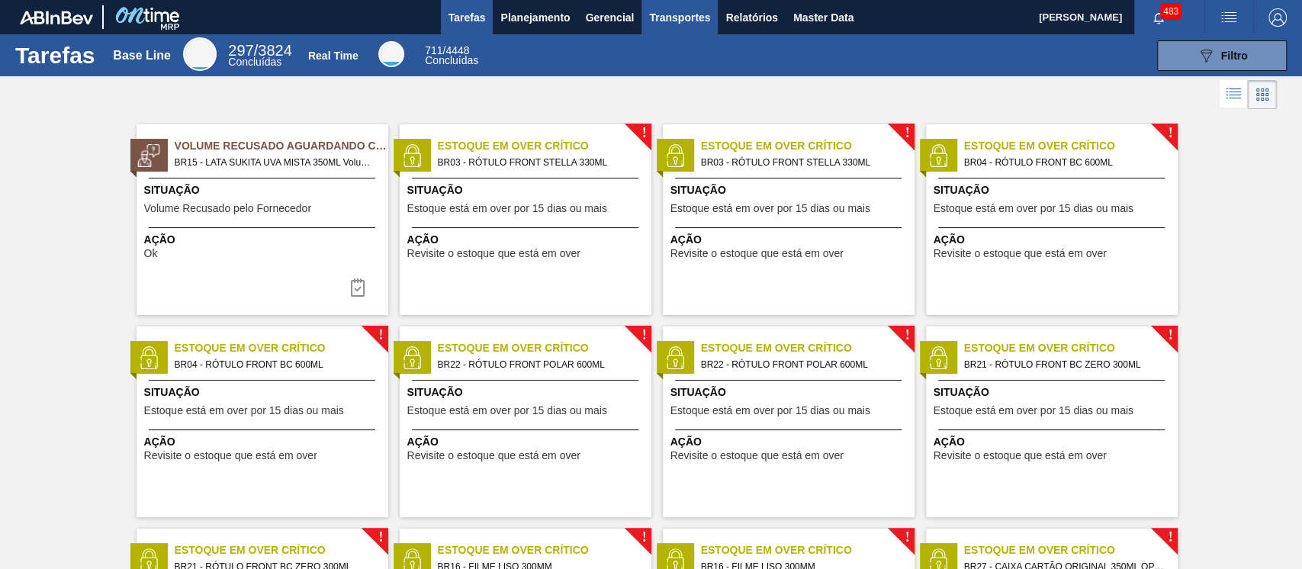
click at [672, 20] on span "Transportes" at bounding box center [679, 17] width 61 height 18
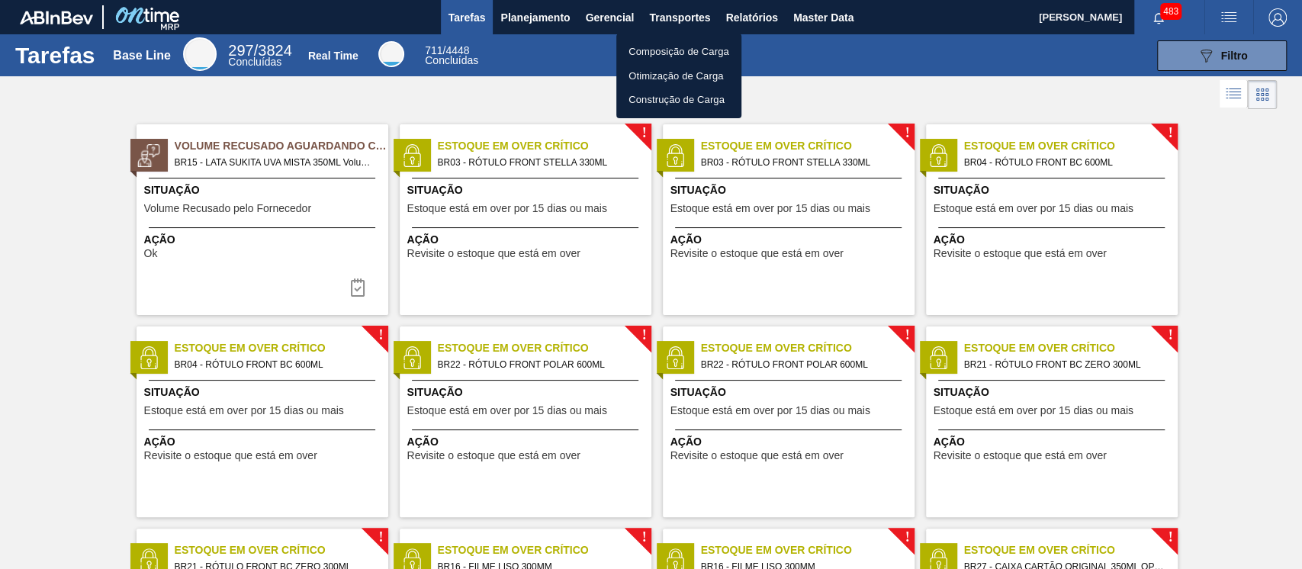
click at [723, 21] on div at bounding box center [651, 284] width 1302 height 569
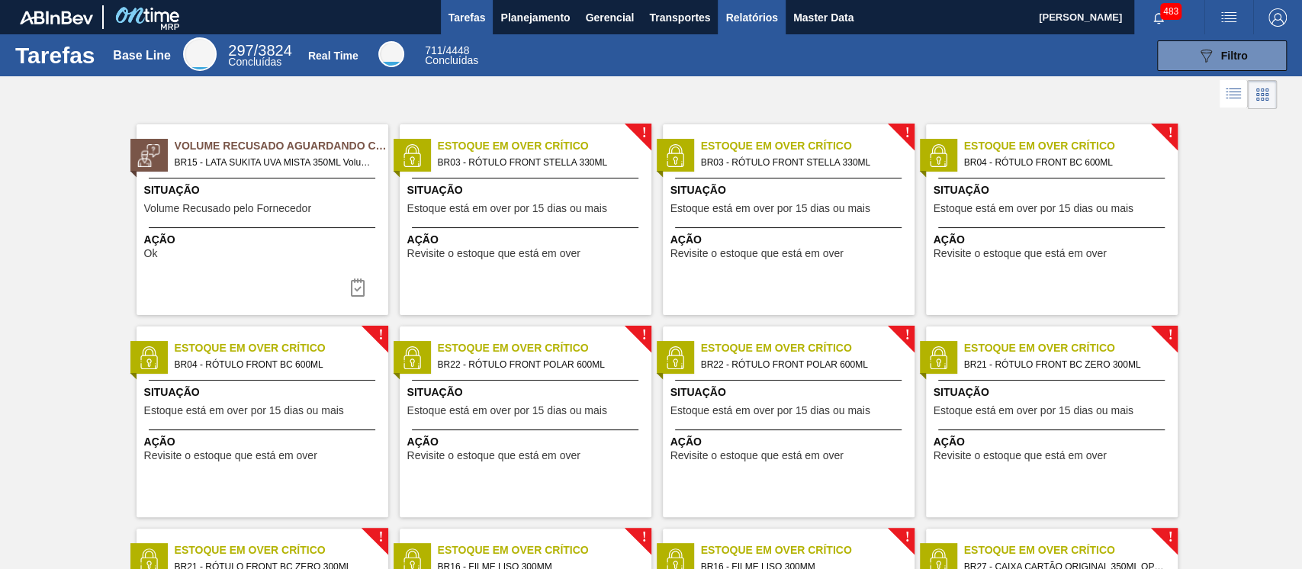
click at [723, 21] on button "Relatórios" at bounding box center [751, 17] width 67 height 34
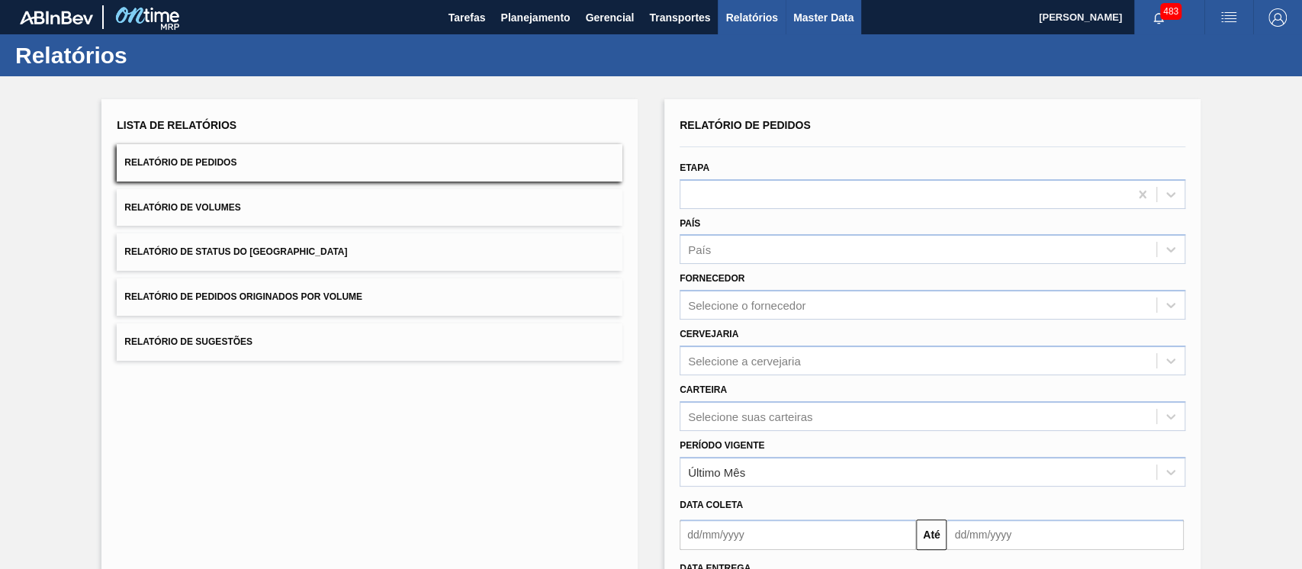
click at [846, 11] on span "Master Data" at bounding box center [823, 17] width 60 height 18
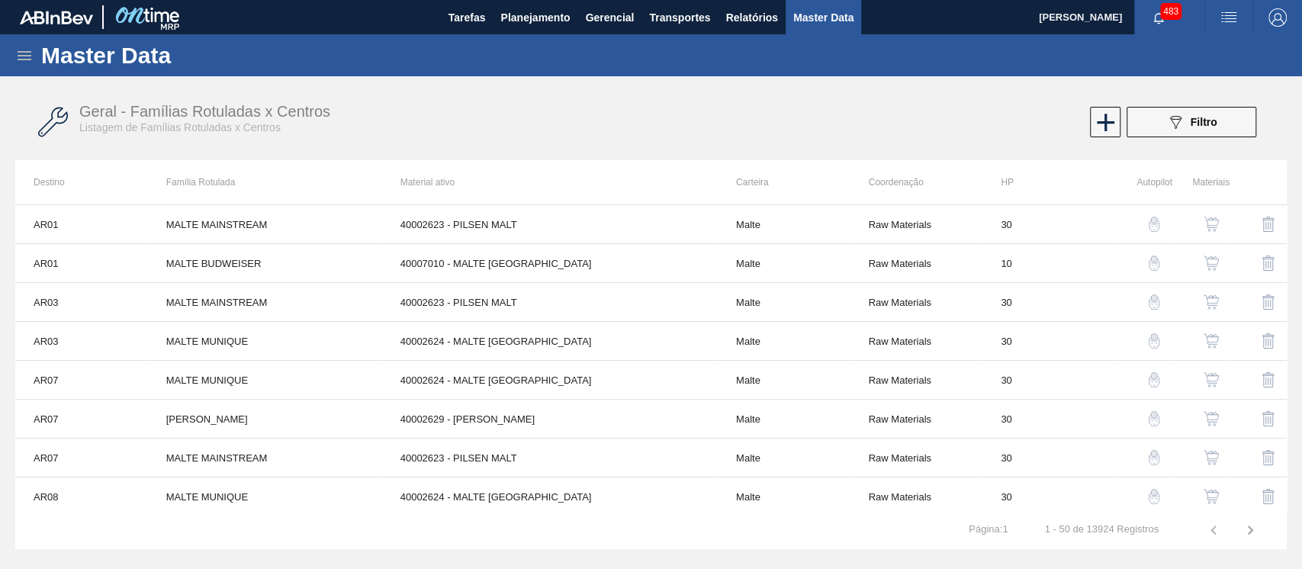
drag, startPoint x: 1286, startPoint y: 228, endPoint x: 1287, endPoint y: 282, distance: 53.4
click at [1286, 230] on div "AR01 MALTE MAINSTREAM 40002623 - PILSEN MALT Malte Raw Materials 30 AR01 MALTE …" at bounding box center [651, 357] width 1272 height 307
drag, startPoint x: 1301, startPoint y: 243, endPoint x: 1293, endPoint y: 281, distance: 38.2
click at [1293, 281] on div "Master Data Geral Carteiras e Famílias Coordenações e Usuários Fornecedores Mat…" at bounding box center [651, 292] width 1302 height 516
